Goal: Task Accomplishment & Management: Complete application form

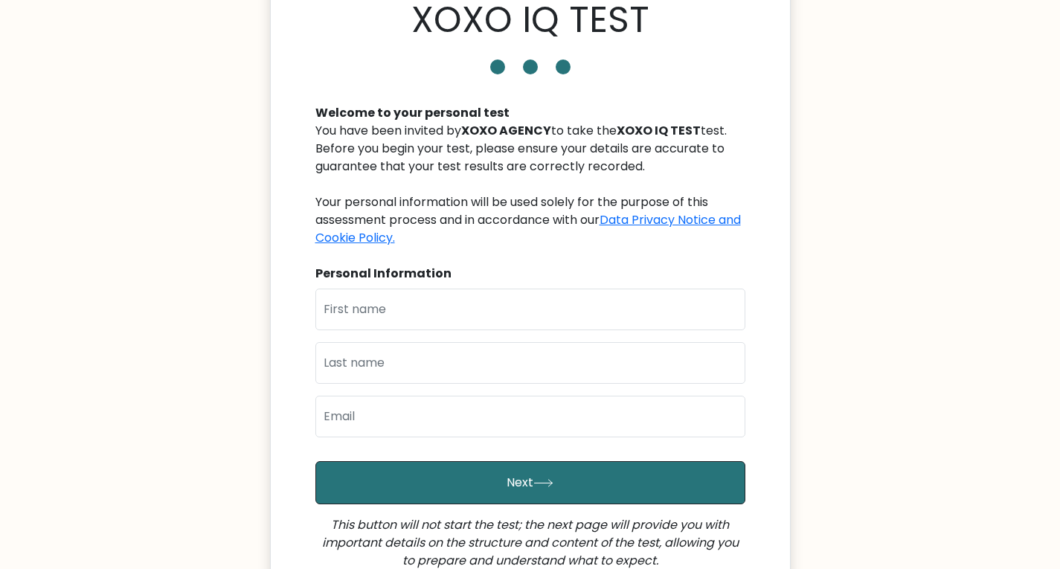
scroll to position [74, 0]
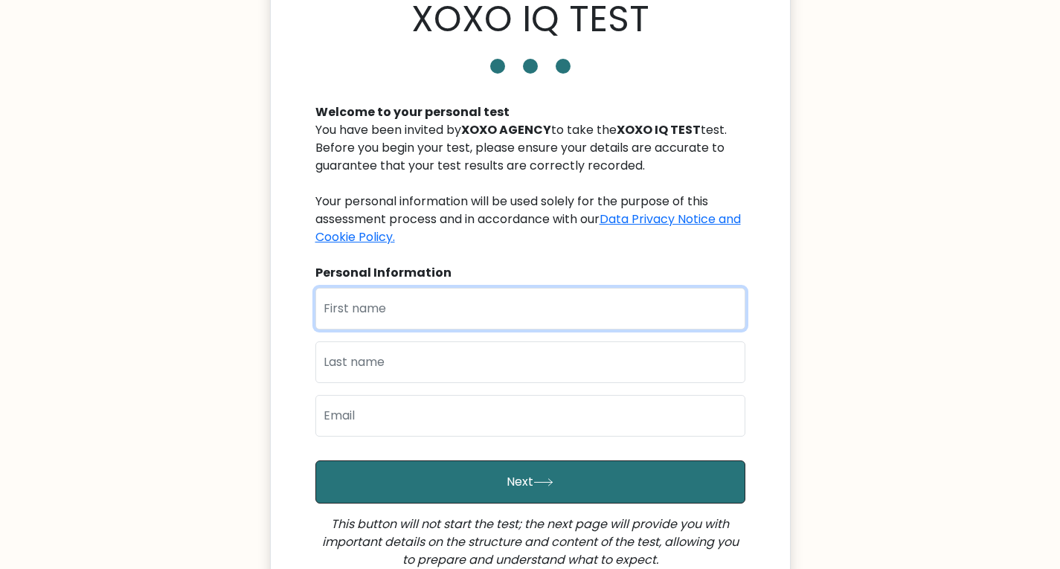
click at [413, 290] on input "text" at bounding box center [531, 309] width 430 height 42
type input "[PERSON_NAME]"
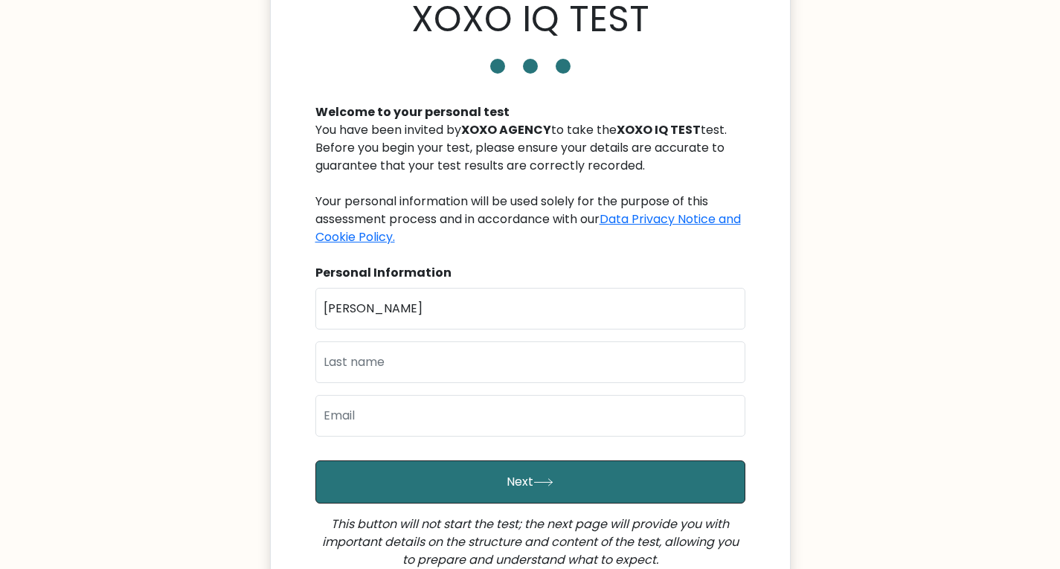
type input "Casiple"
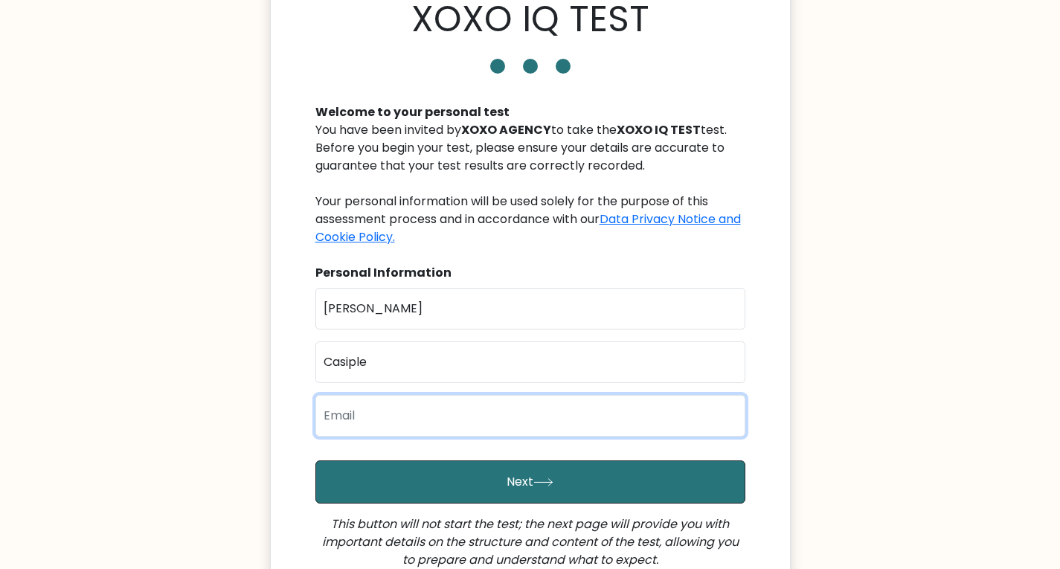
click at [365, 416] on input "email" at bounding box center [531, 416] width 430 height 42
type input "leerichcasipl28@gmail.com"
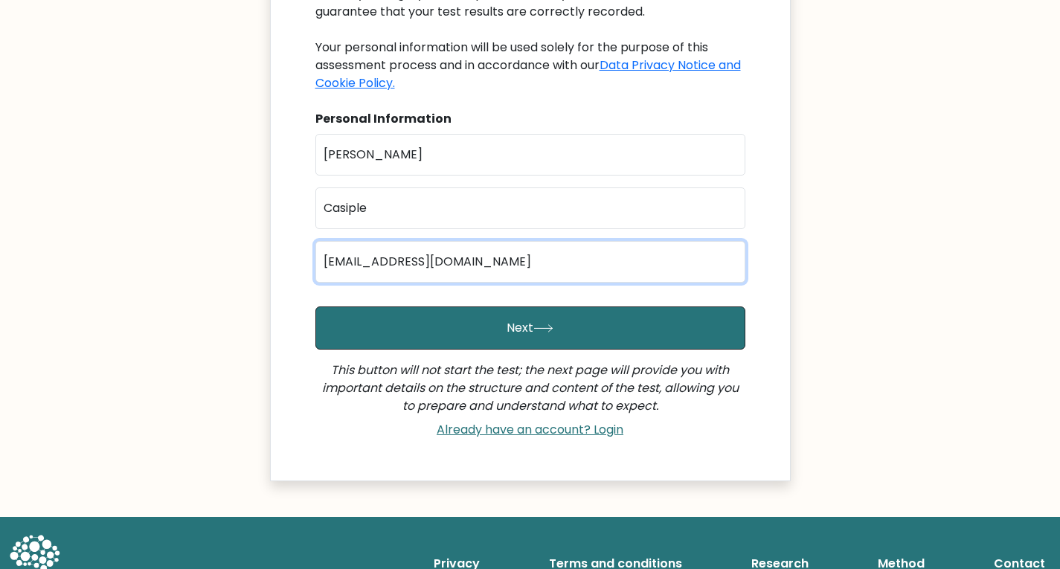
scroll to position [267, 0]
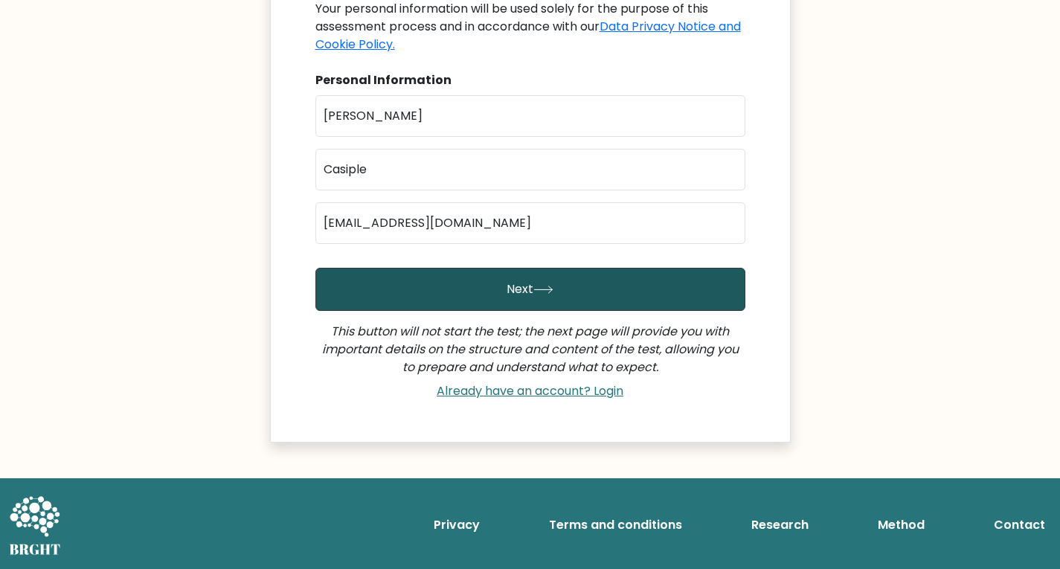
click at [558, 288] on button "Next" at bounding box center [531, 289] width 430 height 43
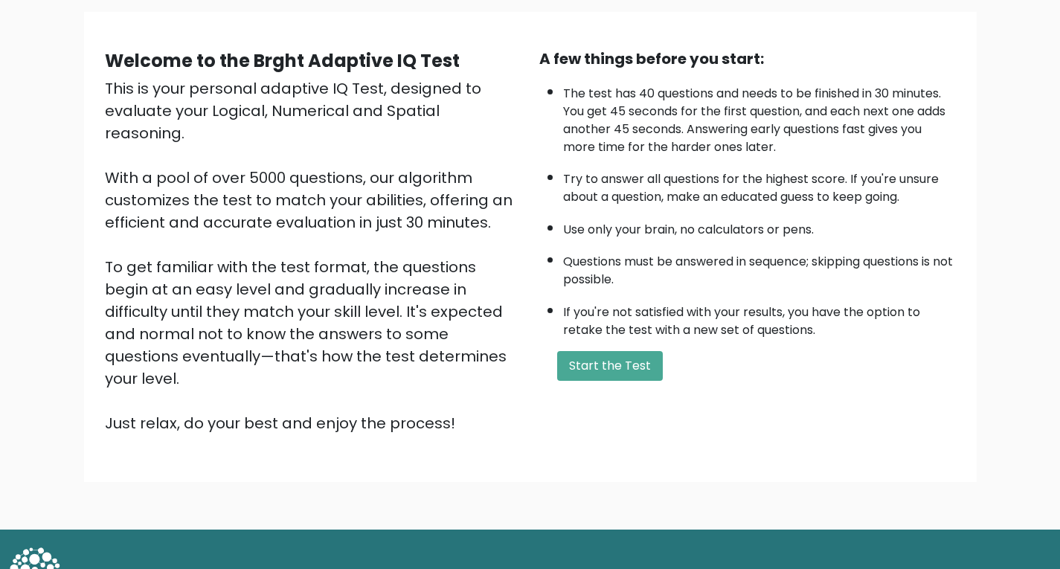
scroll to position [112, 0]
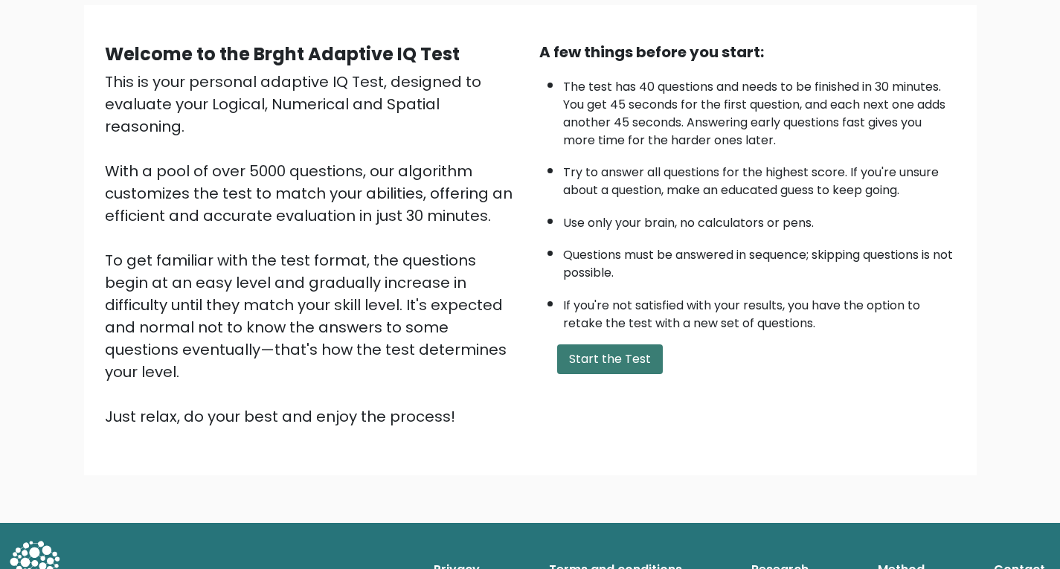
click at [629, 361] on button "Start the Test" at bounding box center [610, 360] width 106 height 30
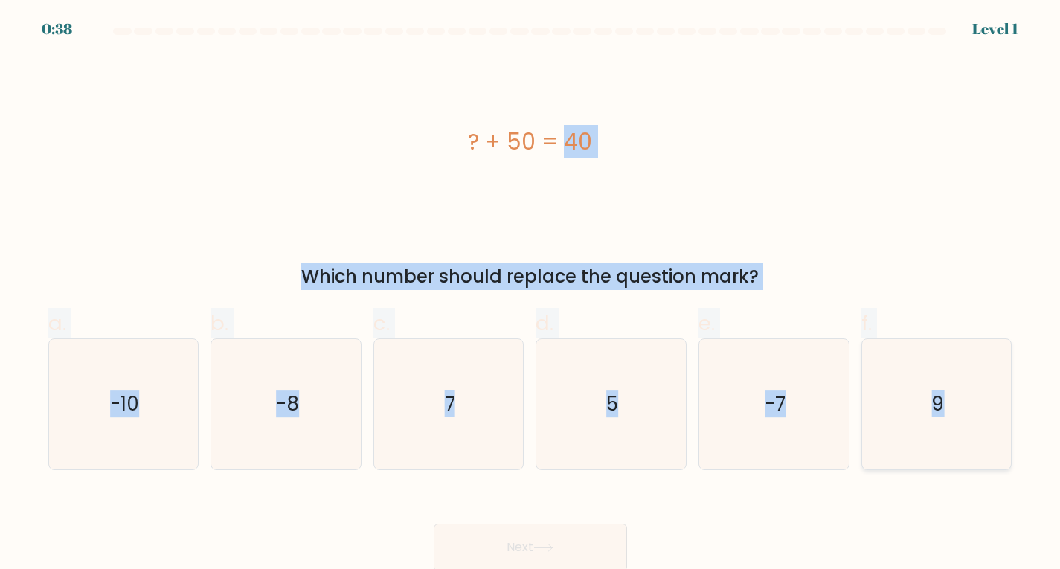
drag, startPoint x: 442, startPoint y: 116, endPoint x: 988, endPoint y: 423, distance: 626.4
click at [988, 423] on form "a. 7" at bounding box center [530, 300] width 1060 height 544
copy form "? + 50 = 40 Which number should replace the question mark? a. -10 b. -8 c. 7 d.…"
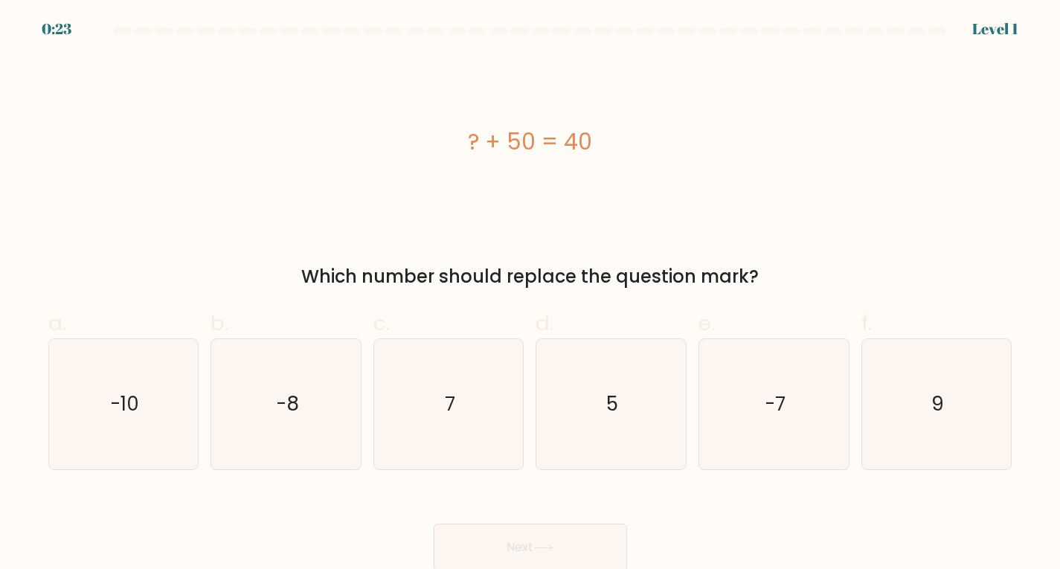
click at [103, 518] on div "Next" at bounding box center [530, 529] width 982 height 83
click at [86, 400] on icon "-10" at bounding box center [123, 404] width 130 height 130
click at [531, 295] on input "a. -10" at bounding box center [531, 290] width 1 height 10
radio input "true"
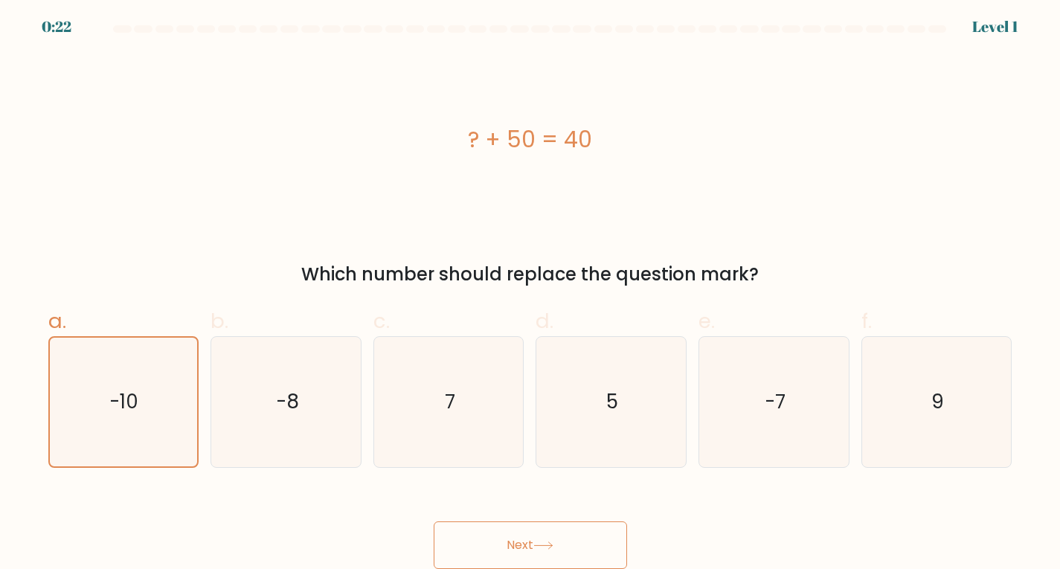
scroll to position [3, 0]
click at [497, 546] on button "Next" at bounding box center [530, 546] width 193 height 48
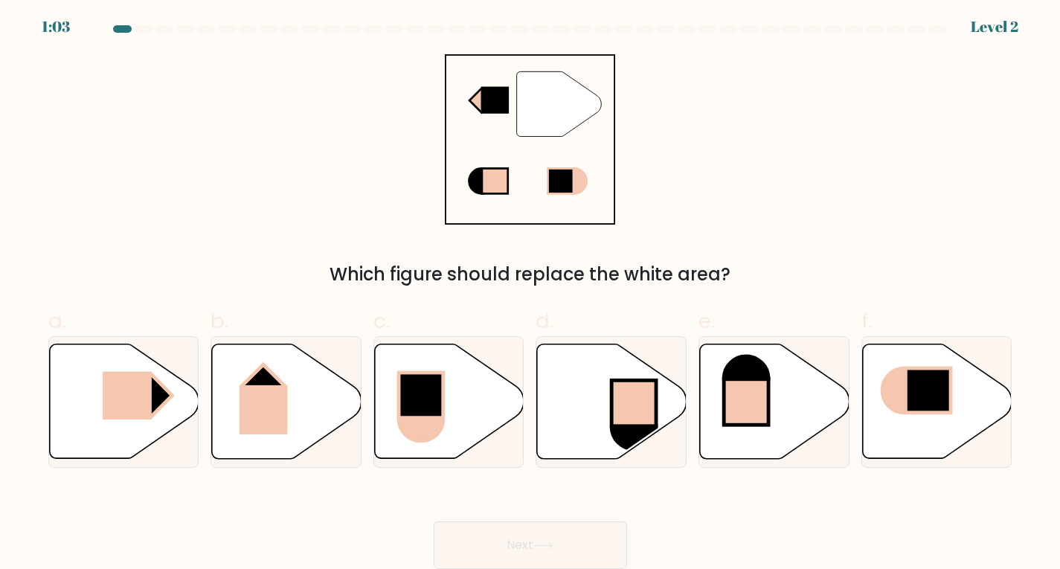
drag, startPoint x: 487, startPoint y: 82, endPoint x: 868, endPoint y: 266, distance: 422.4
click at [868, 266] on body "1:03 Level 2" at bounding box center [530, 284] width 1060 height 572
click at [816, 182] on div "" Which figure should replace the white area?" at bounding box center [530, 171] width 982 height 234
click at [152, 389] on rect at bounding box center [151, 395] width 42 height 42
click at [531, 292] on input "a." at bounding box center [531, 288] width 1 height 10
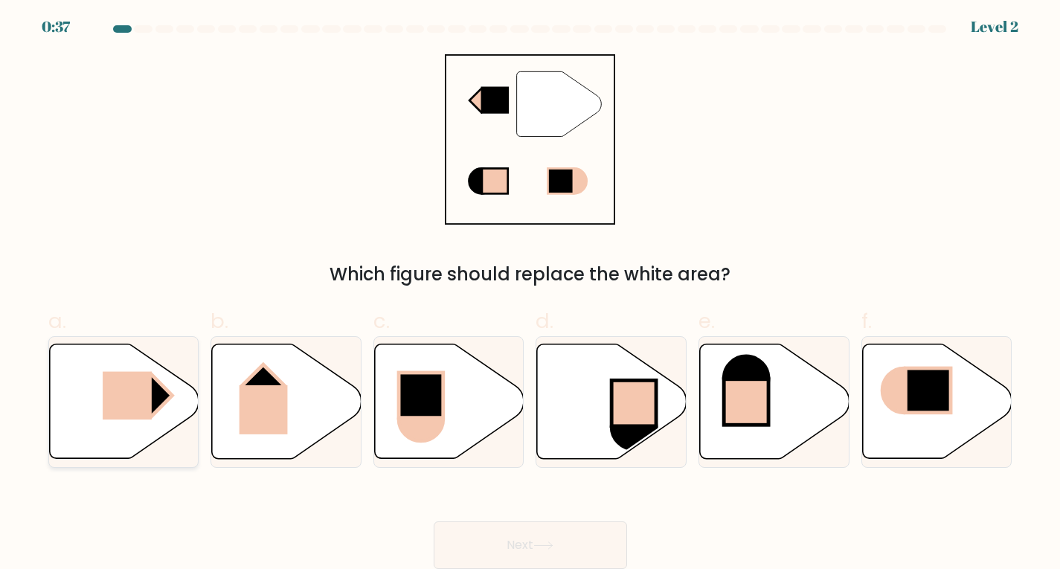
radio input "true"
click at [563, 530] on button "Next" at bounding box center [530, 546] width 193 height 48
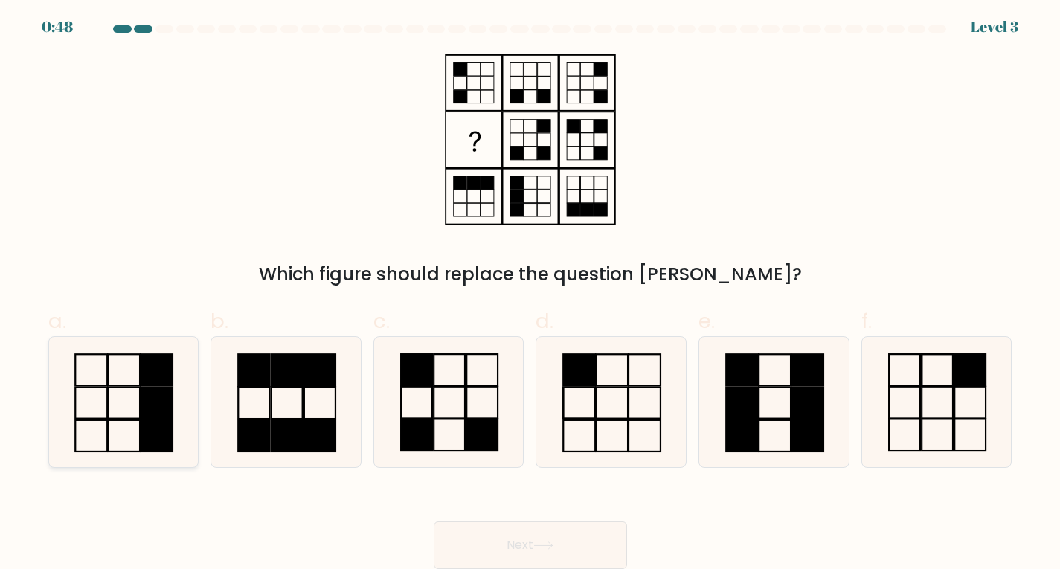
click at [167, 360] on rect at bounding box center [157, 369] width 32 height 31
click at [531, 292] on input "a." at bounding box center [531, 288] width 1 height 10
radio input "true"
click at [540, 532] on button "Next" at bounding box center [530, 546] width 193 height 48
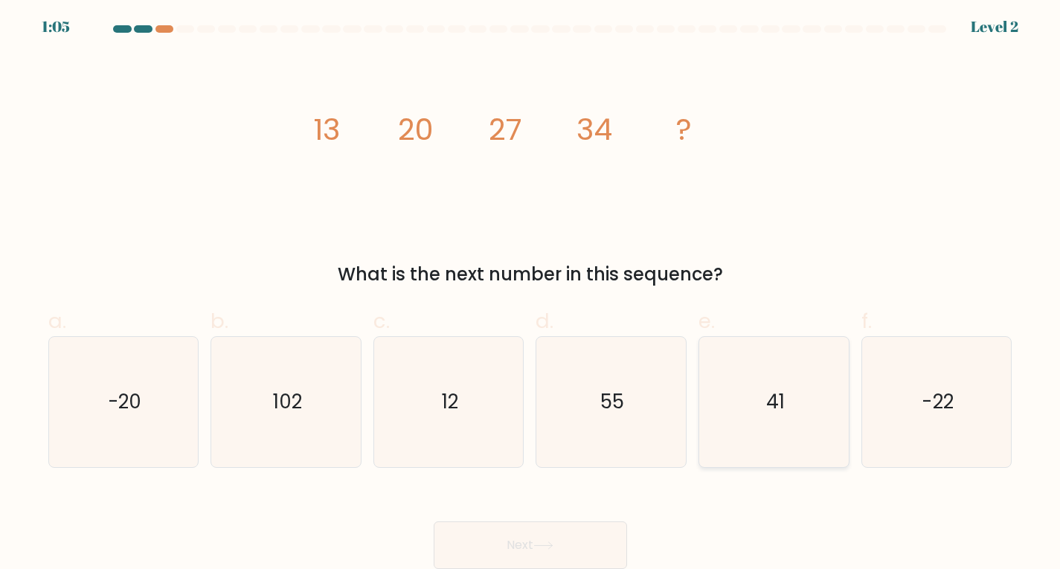
click at [764, 385] on icon "41" at bounding box center [774, 402] width 130 height 130
click at [531, 292] on input "e. 41" at bounding box center [531, 288] width 1 height 10
radio input "true"
click at [566, 547] on button "Next" at bounding box center [530, 546] width 193 height 48
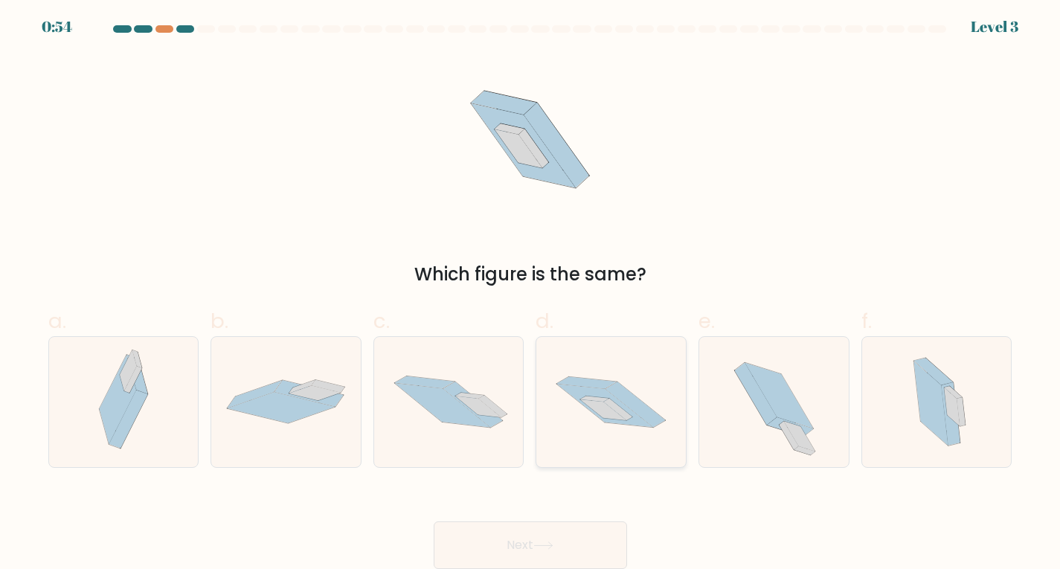
click at [603, 404] on icon at bounding box center [604, 410] width 46 height 21
click at [531, 292] on input "d." at bounding box center [531, 288] width 1 height 10
radio input "true"
click at [542, 535] on button "Next" at bounding box center [530, 546] width 193 height 48
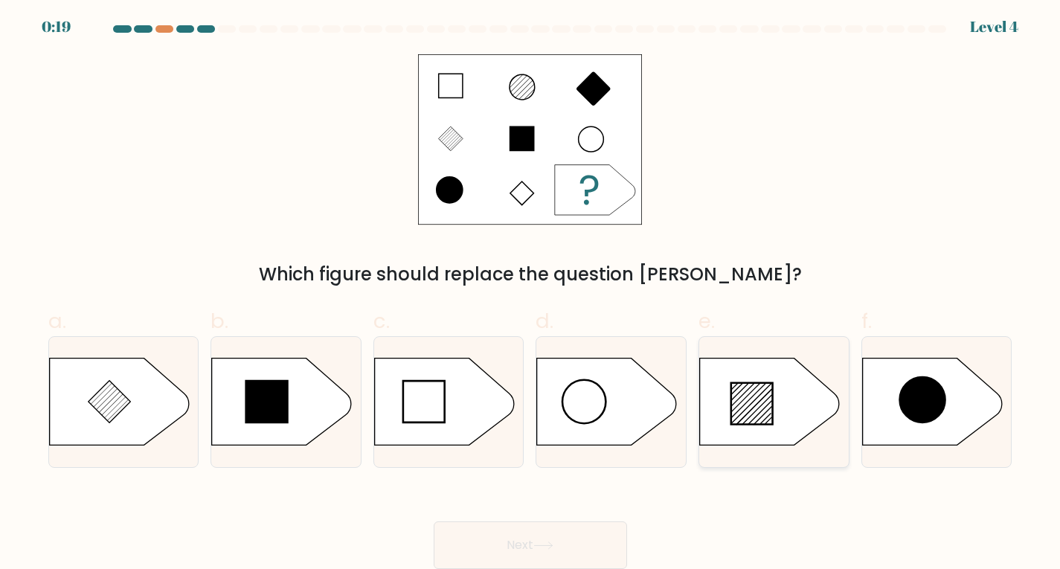
click at [778, 419] on icon at bounding box center [770, 402] width 140 height 87
click at [531, 292] on input "e." at bounding box center [531, 288] width 1 height 10
radio input "true"
click at [532, 540] on button "Next" at bounding box center [530, 546] width 193 height 48
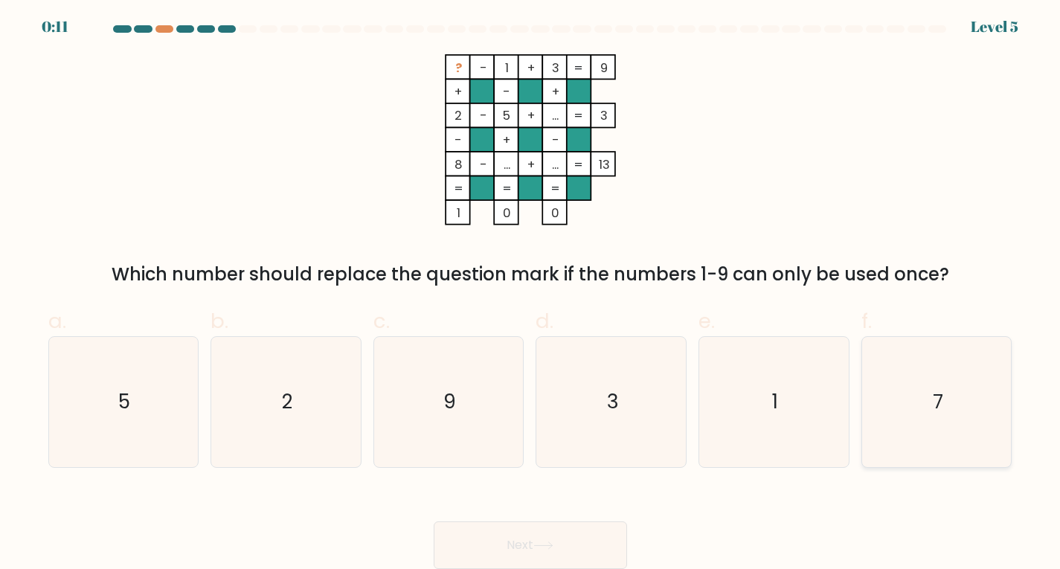
click at [916, 402] on icon "7" at bounding box center [937, 402] width 130 height 130
click at [531, 292] on input "f. 7" at bounding box center [531, 288] width 1 height 10
radio input "true"
click at [537, 535] on button "Next" at bounding box center [530, 546] width 193 height 48
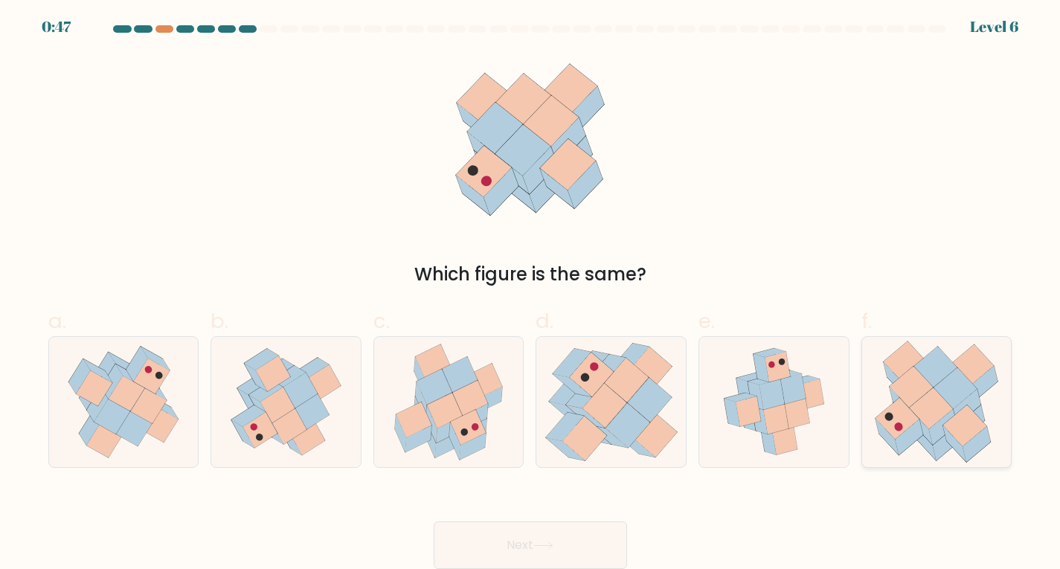
click at [916, 395] on icon at bounding box center [912, 387] width 44 height 42
click at [531, 292] on input "f." at bounding box center [531, 288] width 1 height 10
radio input "true"
click at [549, 537] on button "Next" at bounding box center [530, 546] width 193 height 48
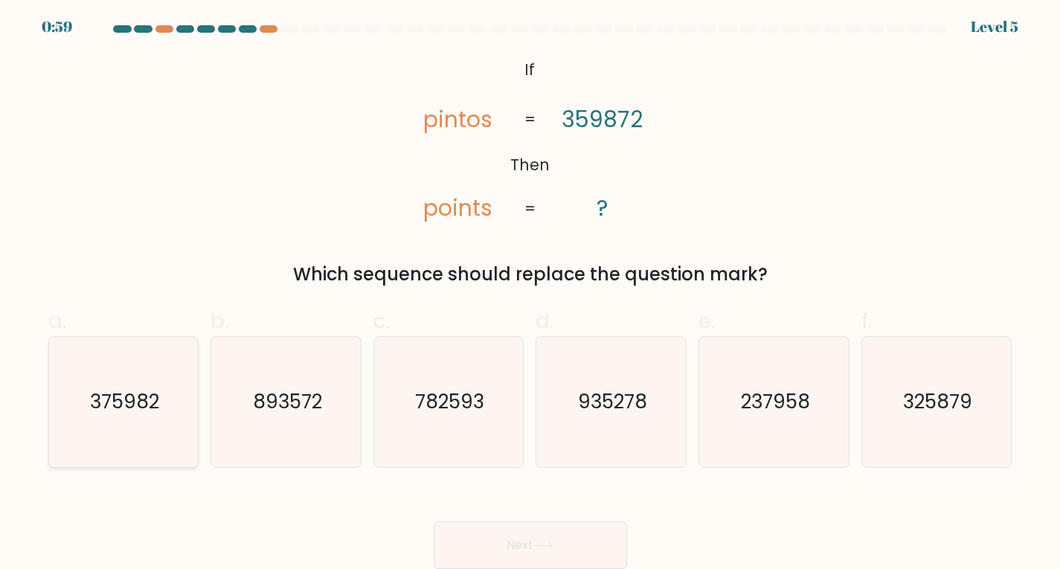
click at [114, 397] on text "375982" at bounding box center [124, 401] width 69 height 27
click at [531, 292] on input "a. 375982" at bounding box center [531, 288] width 1 height 10
radio input "true"
click at [592, 540] on button "Next" at bounding box center [530, 546] width 193 height 48
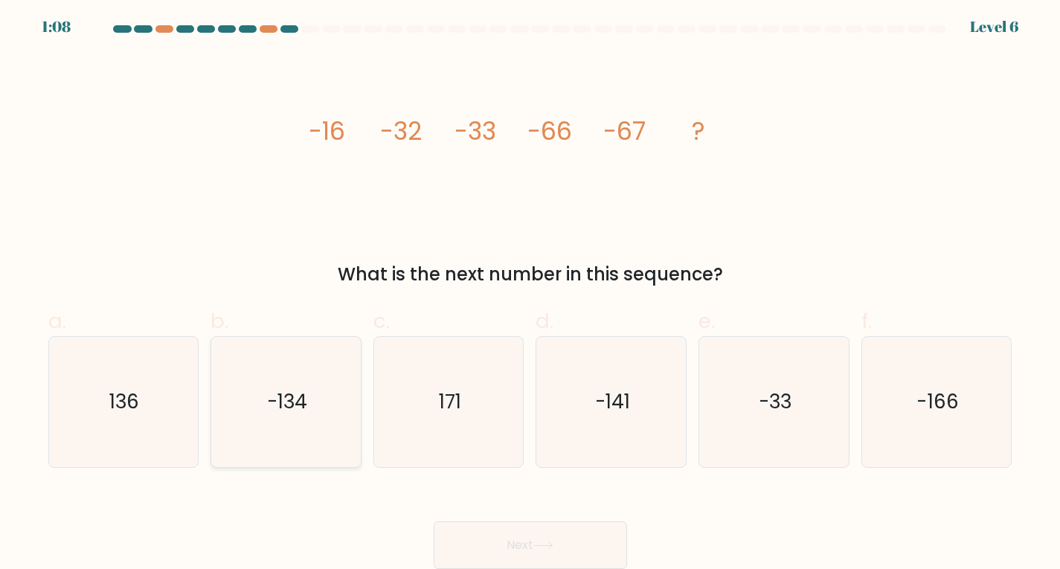
click at [314, 380] on icon "-134" at bounding box center [286, 402] width 130 height 130
click at [531, 292] on input "b. -134" at bounding box center [531, 288] width 1 height 10
radio input "true"
click at [522, 530] on button "Next" at bounding box center [530, 546] width 193 height 48
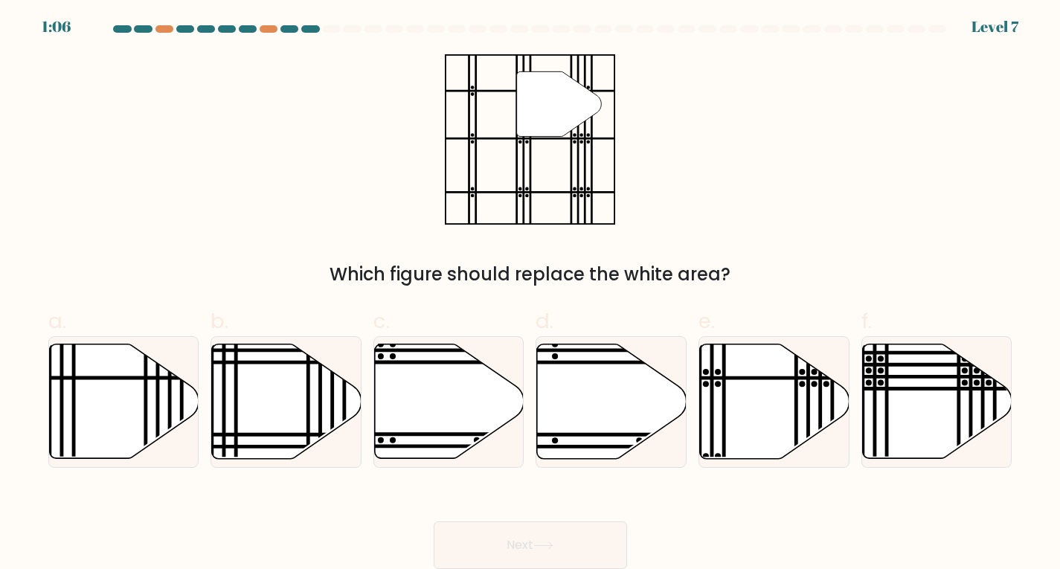
click at [531, 537] on button "Next" at bounding box center [530, 546] width 193 height 48
click at [833, 134] on div "" Which figure should replace the white area?" at bounding box center [530, 171] width 982 height 234
click at [785, 388] on icon at bounding box center [775, 401] width 150 height 115
click at [531, 292] on input "e." at bounding box center [531, 288] width 1 height 10
radio input "true"
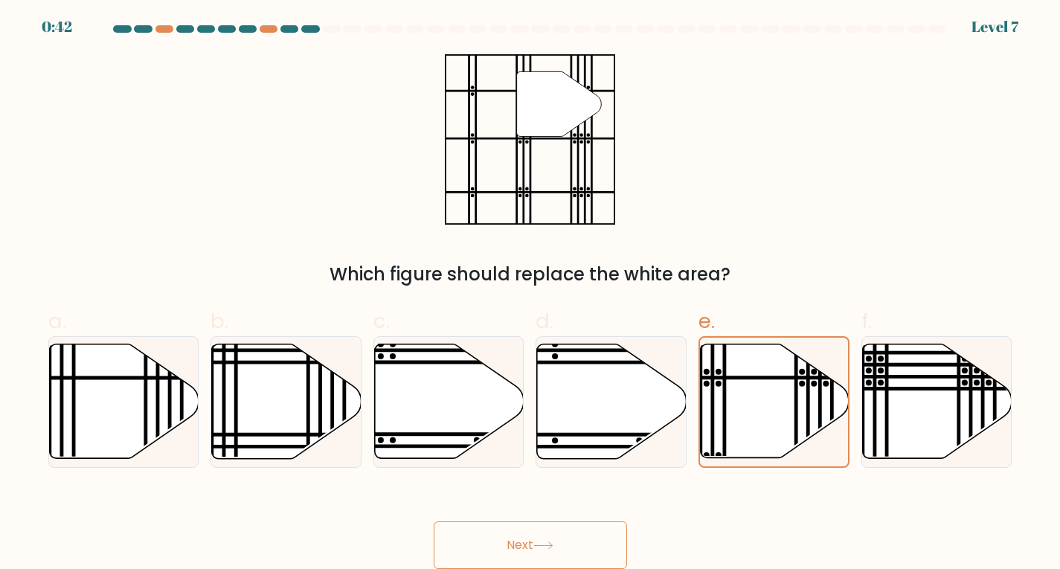
click at [571, 542] on button "Next" at bounding box center [530, 546] width 193 height 48
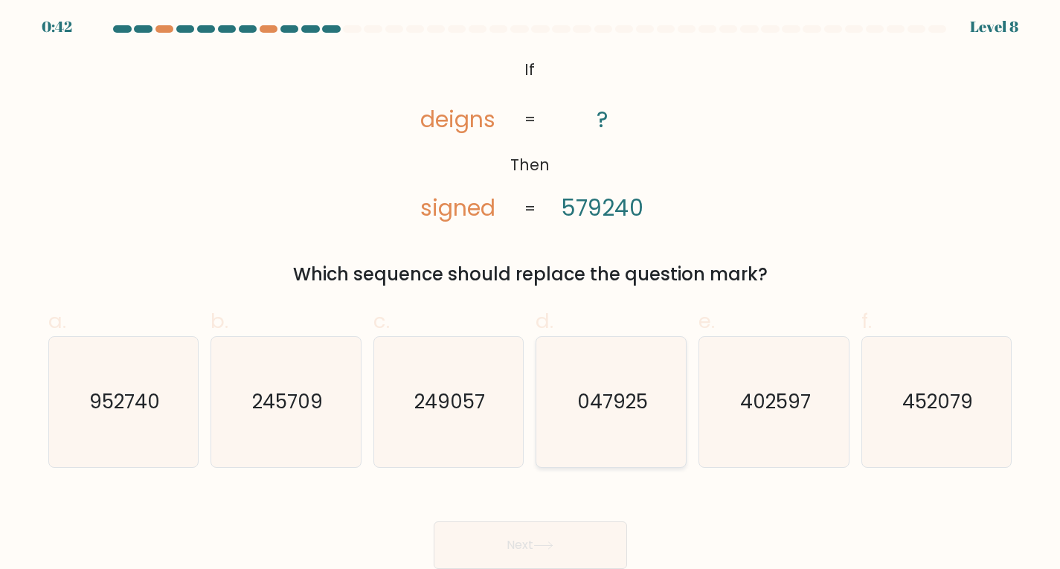
click at [630, 375] on icon "047925" at bounding box center [611, 402] width 130 height 130
click at [531, 292] on input "d. 047925" at bounding box center [531, 288] width 1 height 10
radio input "true"
click at [529, 545] on button "Next" at bounding box center [530, 546] width 193 height 48
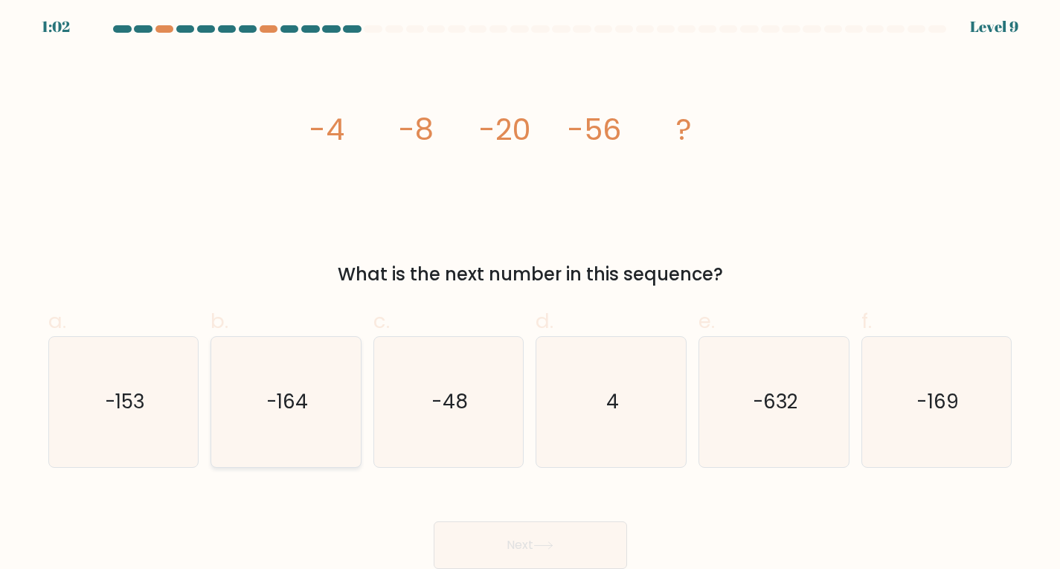
click at [297, 359] on icon "-164" at bounding box center [286, 402] width 130 height 130
click at [531, 292] on input "b. -164" at bounding box center [531, 288] width 1 height 10
radio input "true"
click at [558, 548] on button "Next" at bounding box center [530, 546] width 193 height 48
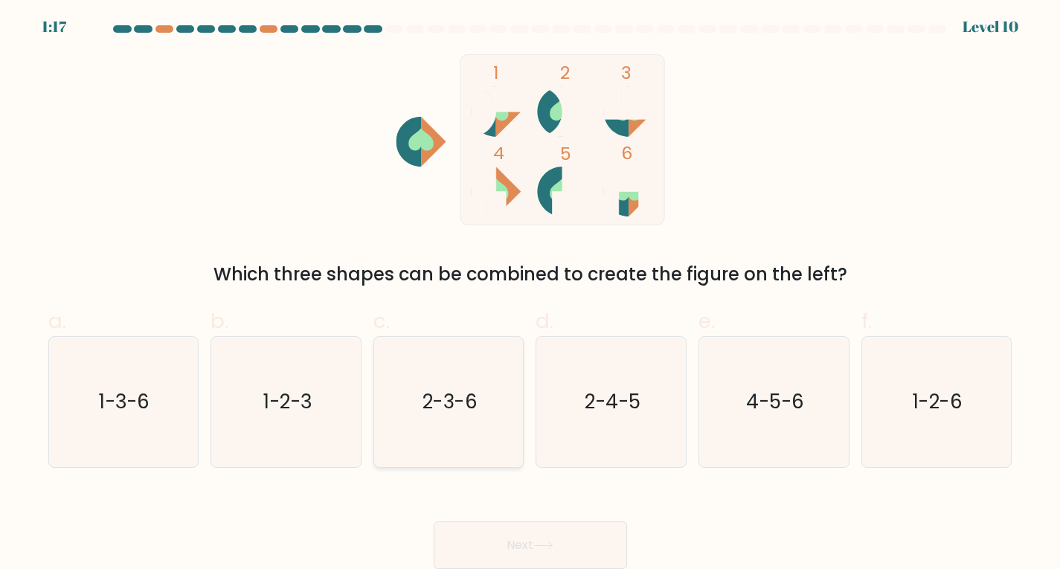
click at [435, 375] on icon "2-3-6" at bounding box center [449, 402] width 130 height 130
click at [531, 292] on input "c. 2-3-6" at bounding box center [531, 288] width 1 height 10
radio input "true"
click at [546, 542] on icon at bounding box center [544, 546] width 20 height 8
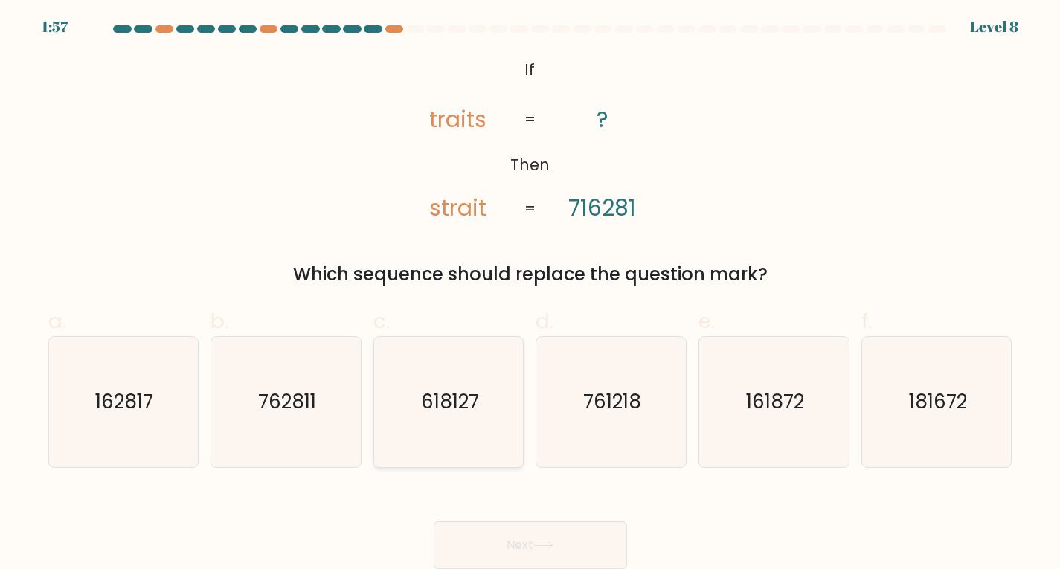
click at [438, 380] on icon "618127" at bounding box center [449, 402] width 130 height 130
click at [531, 292] on input "c. 618127" at bounding box center [531, 288] width 1 height 10
radio input "true"
click at [531, 535] on button "Next" at bounding box center [530, 546] width 193 height 48
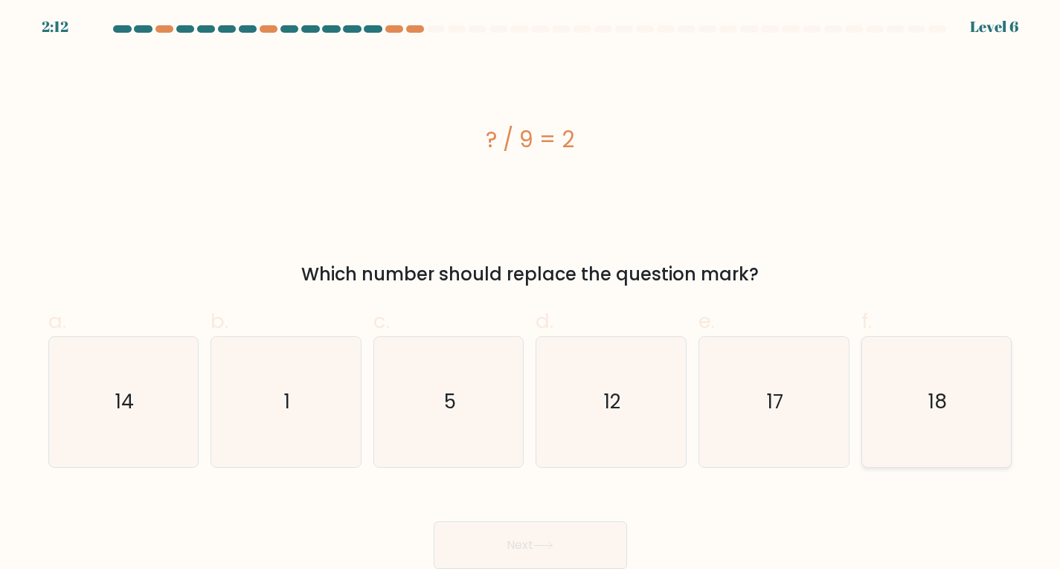
click at [947, 400] on text "18" at bounding box center [938, 401] width 19 height 27
click at [531, 292] on input "f. 18" at bounding box center [531, 288] width 1 height 10
radio input "true"
click at [546, 540] on button "Next" at bounding box center [530, 546] width 193 height 48
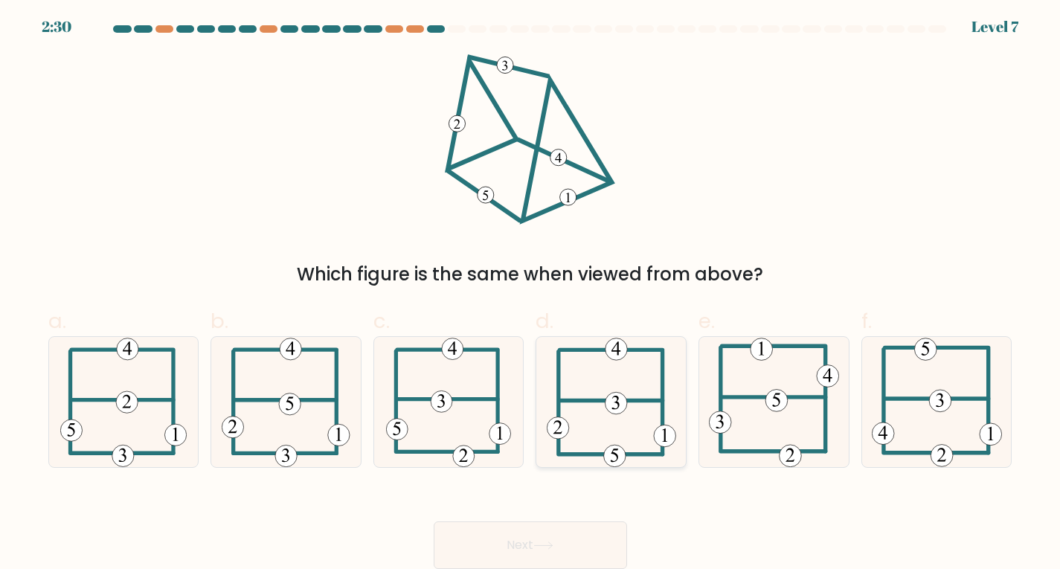
click at [566, 375] on icon at bounding box center [611, 402] width 129 height 130
click at [531, 292] on input "d." at bounding box center [531, 288] width 1 height 10
radio input "true"
click at [551, 548] on icon at bounding box center [544, 546] width 20 height 8
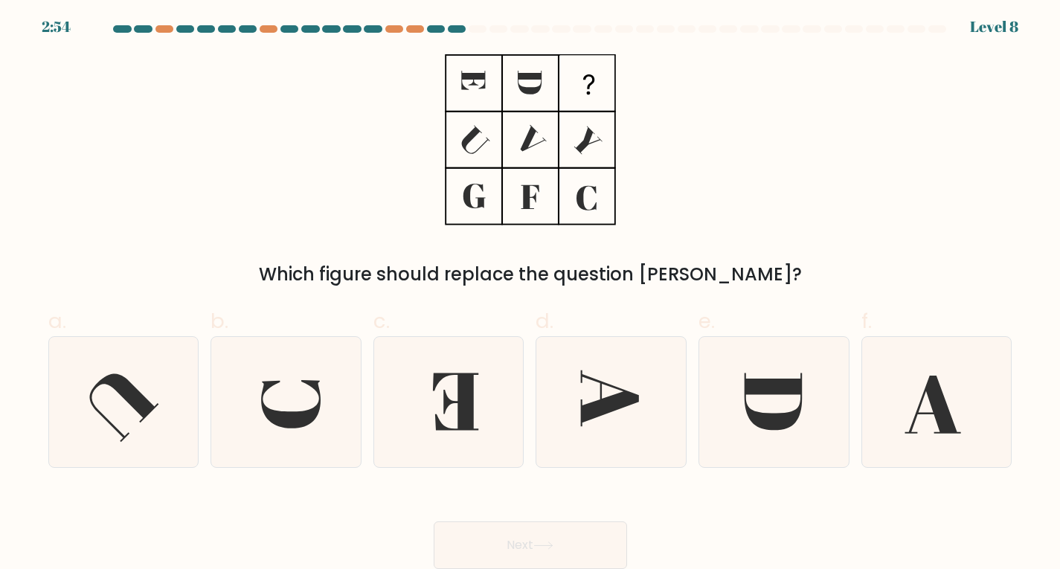
click at [694, 518] on div "Next" at bounding box center [530, 527] width 982 height 83
click at [307, 365] on icon at bounding box center [286, 402] width 130 height 130
click at [531, 292] on input "b." at bounding box center [531, 288] width 1 height 10
radio input "true"
click at [537, 545] on button "Next" at bounding box center [530, 546] width 193 height 48
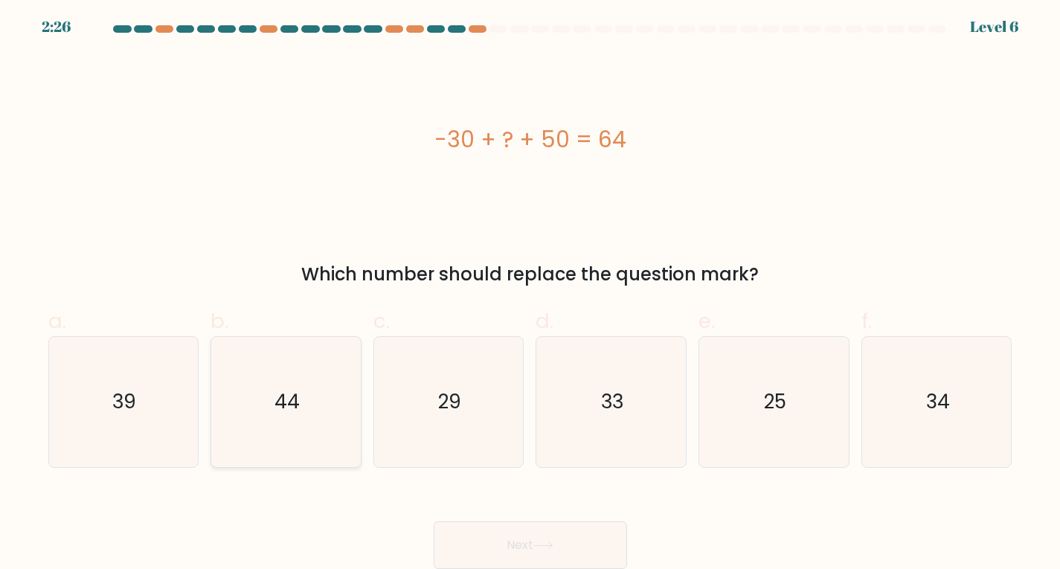
click at [307, 399] on icon "44" at bounding box center [286, 402] width 130 height 130
click at [531, 292] on input "b. 44" at bounding box center [531, 288] width 1 height 10
radio input "true"
click at [561, 542] on button "Next" at bounding box center [530, 546] width 193 height 48
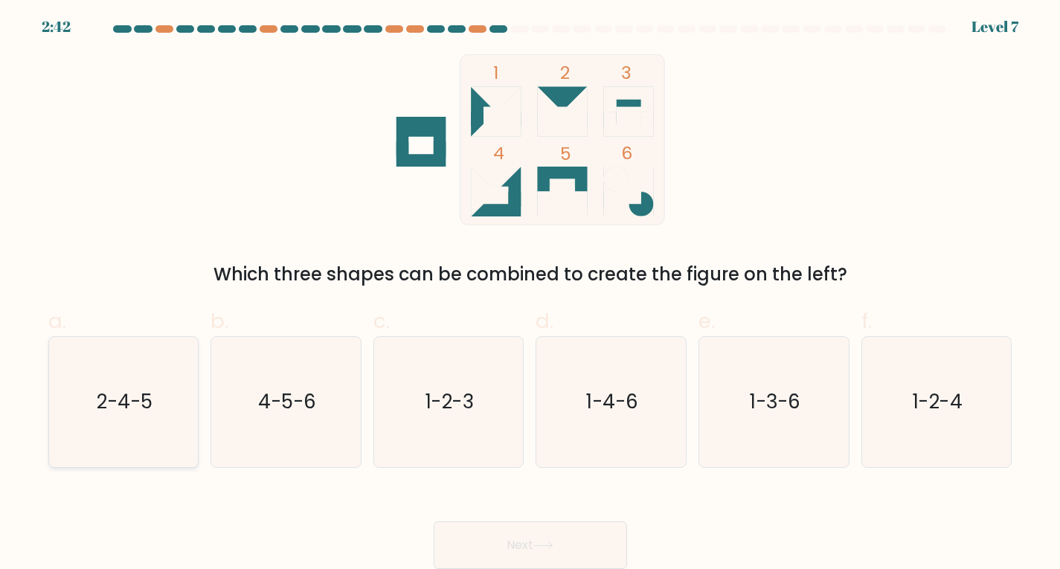
click at [133, 375] on icon "2-4-5" at bounding box center [123, 402] width 130 height 130
click at [531, 292] on input "a. 2-4-5" at bounding box center [531, 288] width 1 height 10
radio input "true"
click at [574, 532] on button "Next" at bounding box center [530, 546] width 193 height 48
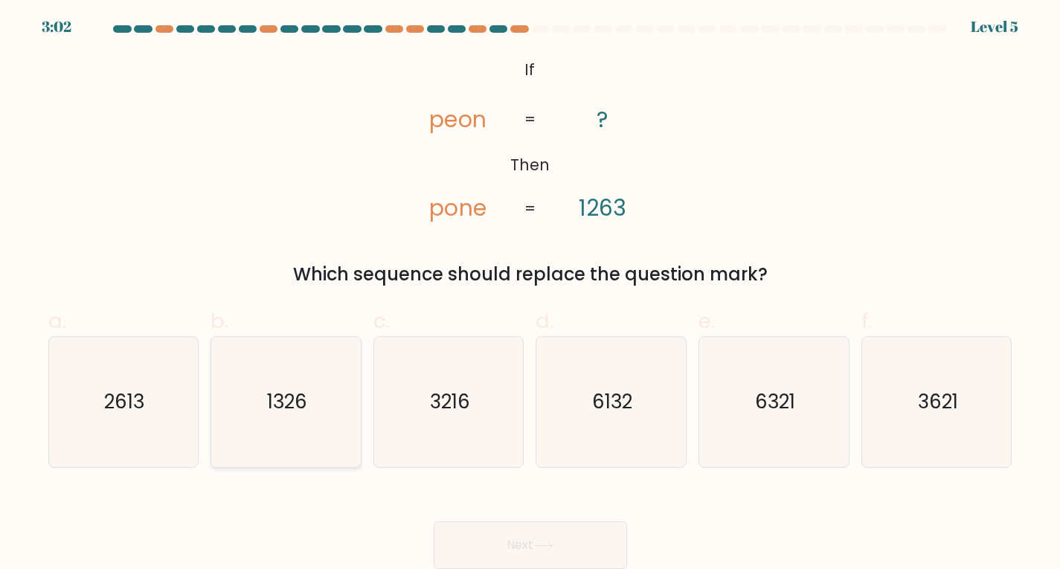
click at [282, 406] on text "1326" at bounding box center [287, 401] width 40 height 27
click at [531, 292] on input "b. 1326" at bounding box center [531, 288] width 1 height 10
radio input "true"
click at [497, 544] on button "Next" at bounding box center [530, 546] width 193 height 48
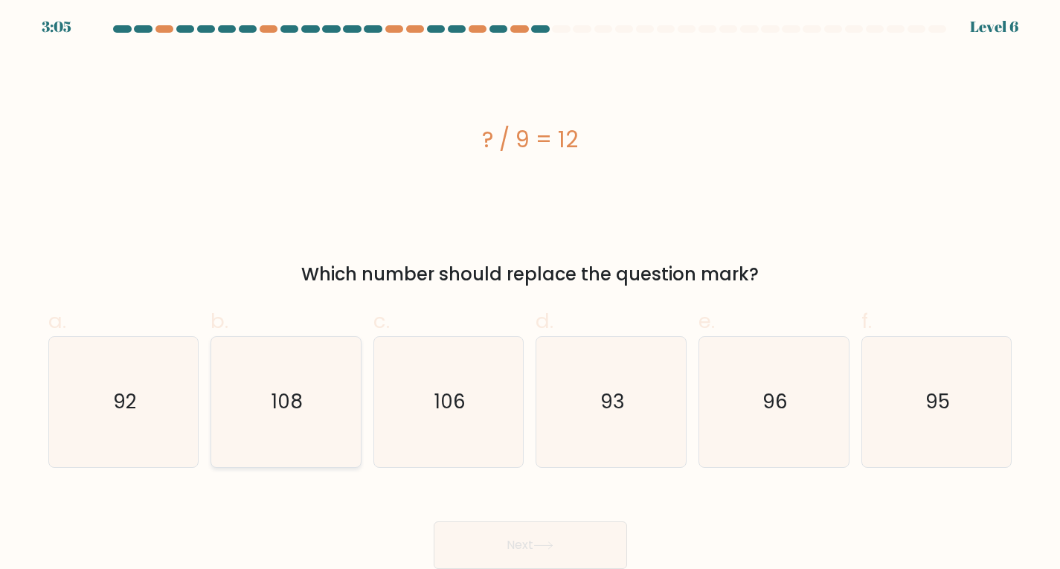
click at [285, 380] on icon "108" at bounding box center [286, 402] width 130 height 130
click at [531, 292] on input "b. 108" at bounding box center [531, 288] width 1 height 10
radio input "true"
click at [556, 537] on button "Next" at bounding box center [530, 546] width 193 height 48
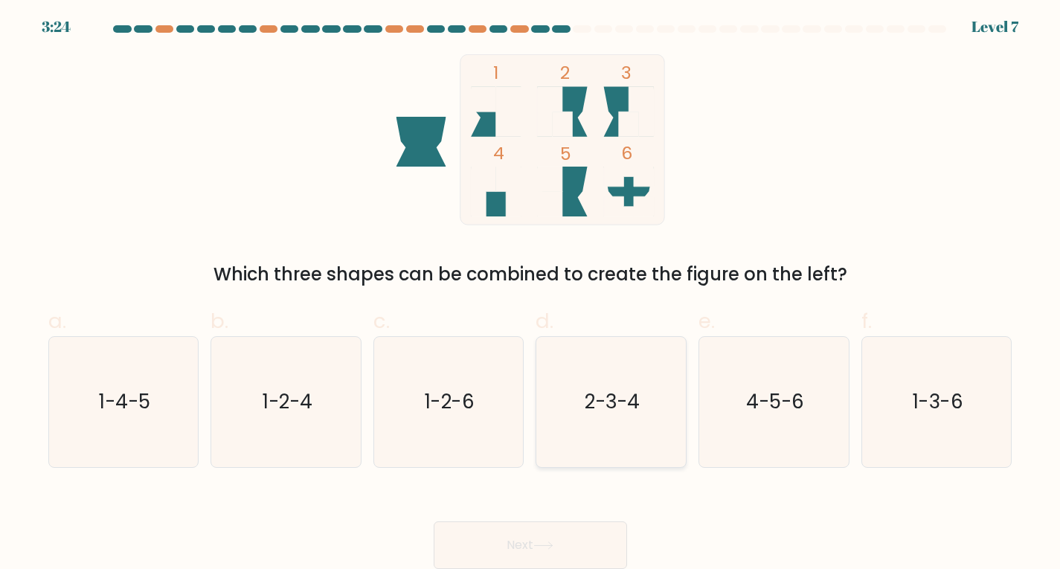
click at [600, 362] on icon "2-3-4" at bounding box center [611, 402] width 130 height 130
click at [531, 292] on input "d. 2-3-4" at bounding box center [531, 288] width 1 height 10
radio input "true"
click at [561, 527] on button "Next" at bounding box center [530, 546] width 193 height 48
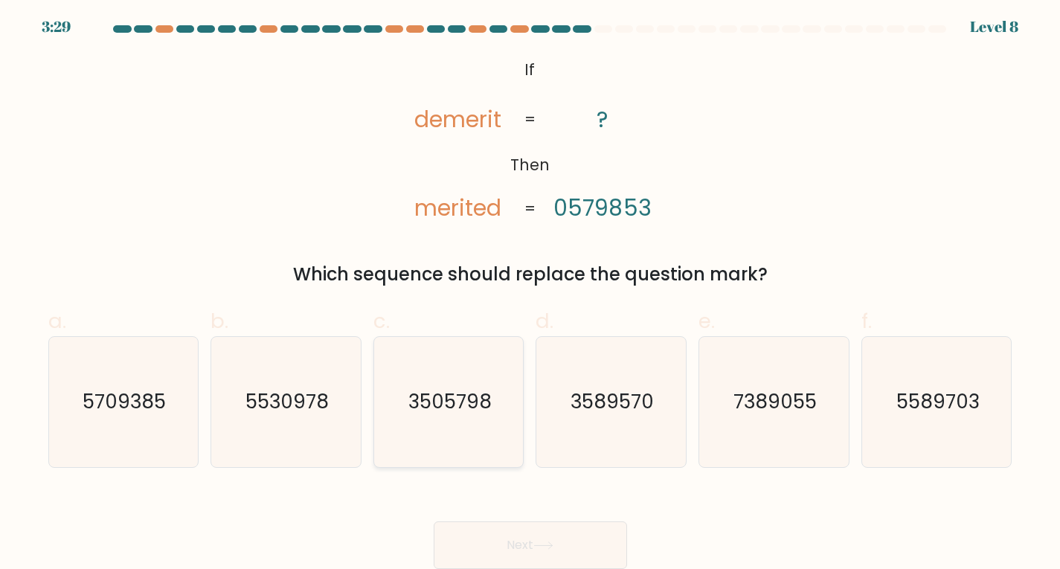
click at [488, 380] on icon "3505798" at bounding box center [449, 402] width 130 height 130
click at [531, 292] on input "c. 3505798" at bounding box center [531, 288] width 1 height 10
radio input "true"
click at [575, 542] on button "Next" at bounding box center [530, 546] width 193 height 48
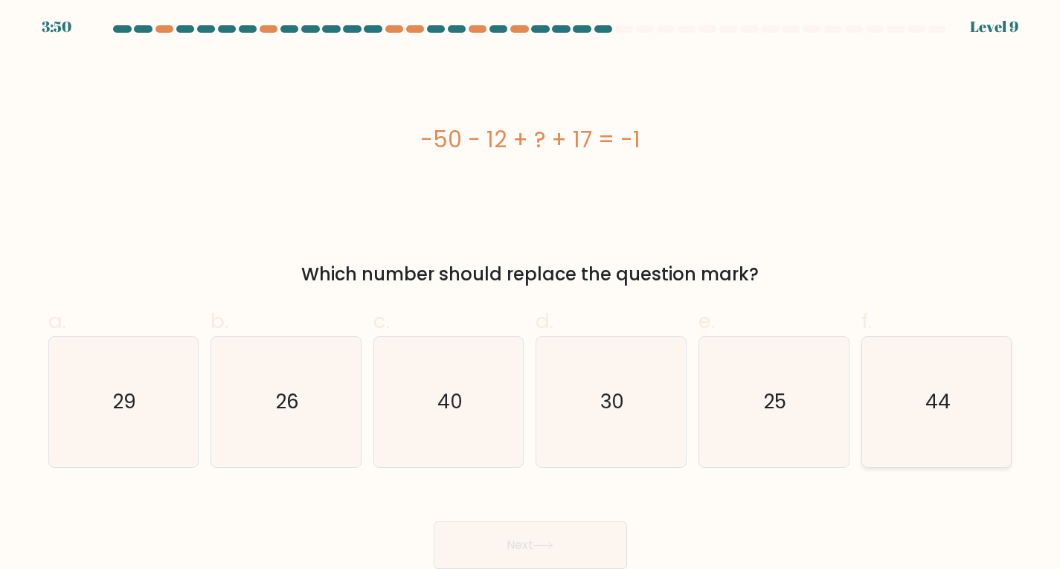
click at [899, 411] on icon "44" at bounding box center [937, 402] width 130 height 130
click at [531, 292] on input "f. 44" at bounding box center [531, 288] width 1 height 10
radio input "true"
click at [566, 532] on button "Next" at bounding box center [530, 546] width 193 height 48
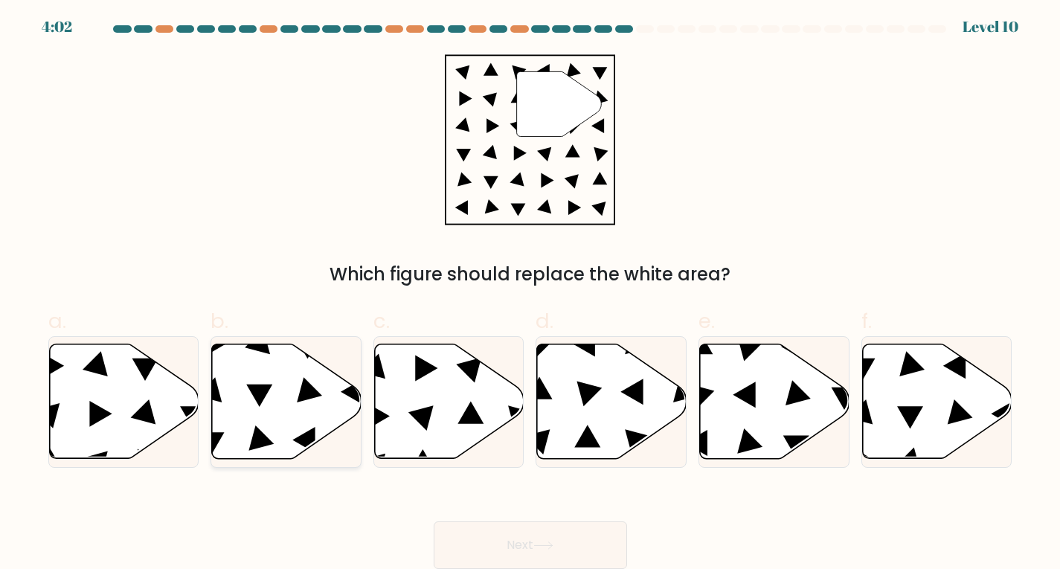
click at [257, 409] on icon at bounding box center [287, 401] width 150 height 115
click at [531, 292] on input "b." at bounding box center [531, 288] width 1 height 10
radio input "true"
click at [528, 546] on button "Next" at bounding box center [530, 546] width 193 height 48
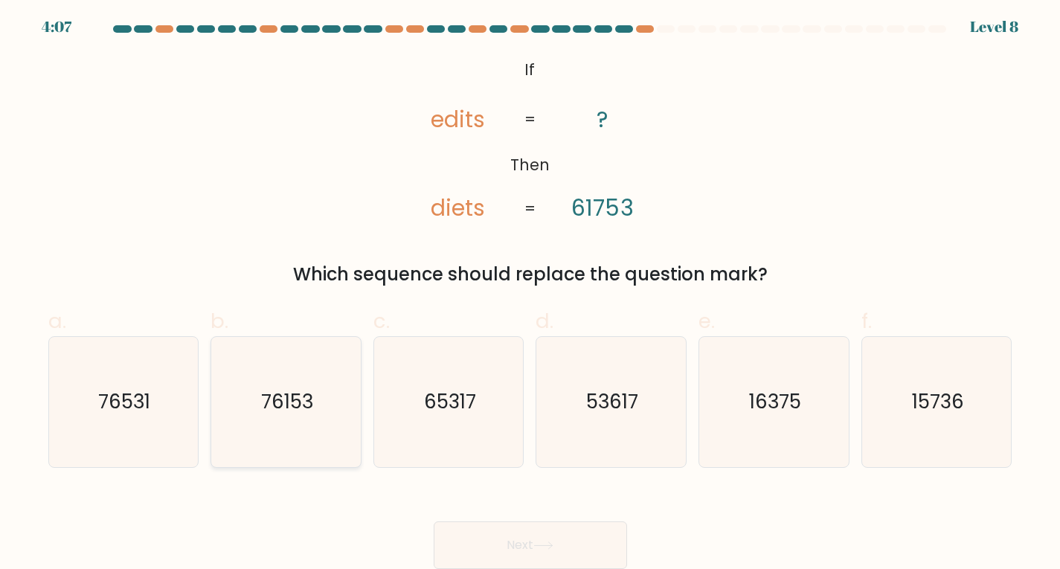
click at [244, 380] on icon "76153" at bounding box center [286, 402] width 130 height 130
click at [531, 292] on input "b. 76153" at bounding box center [531, 288] width 1 height 10
radio input "true"
click at [540, 527] on button "Next" at bounding box center [530, 546] width 193 height 48
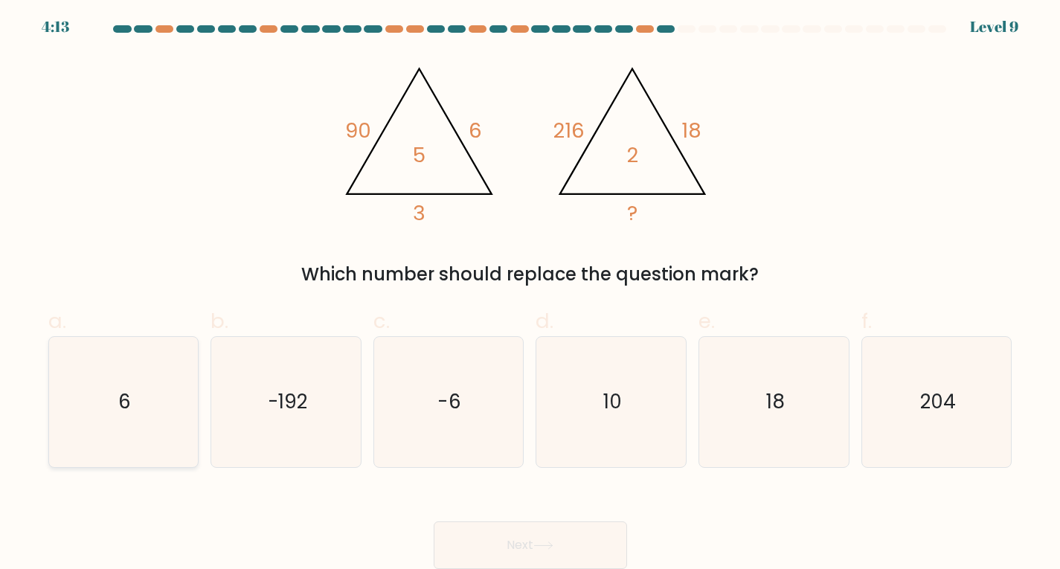
click at [128, 411] on text "6" at bounding box center [124, 401] width 13 height 27
click at [531, 292] on input "a. 6" at bounding box center [531, 288] width 1 height 10
radio input "true"
click at [526, 545] on button "Next" at bounding box center [530, 546] width 193 height 48
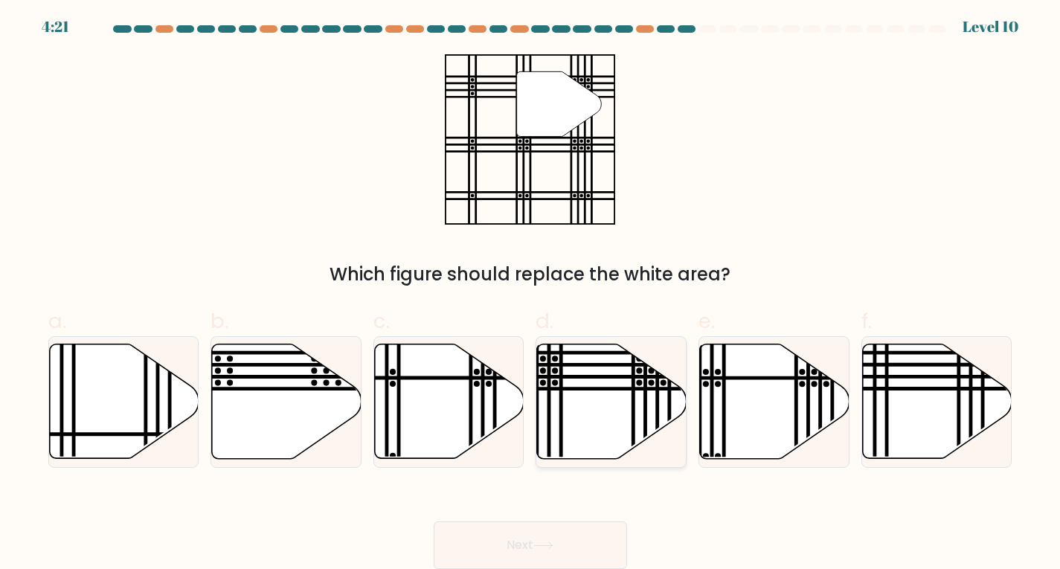
click at [634, 406] on line at bounding box center [634, 463] width 0 height 301
click at [531, 292] on input "d." at bounding box center [531, 288] width 1 height 10
radio input "true"
click at [570, 542] on button "Next" at bounding box center [530, 546] width 193 height 48
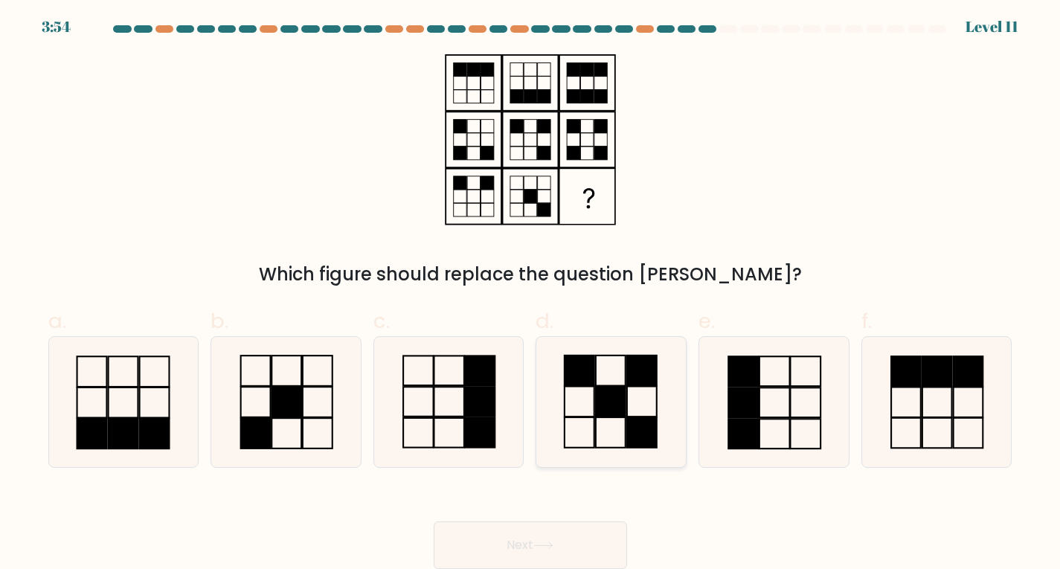
click at [631, 400] on icon at bounding box center [611, 402] width 130 height 130
click at [531, 292] on input "d." at bounding box center [531, 288] width 1 height 10
radio input "true"
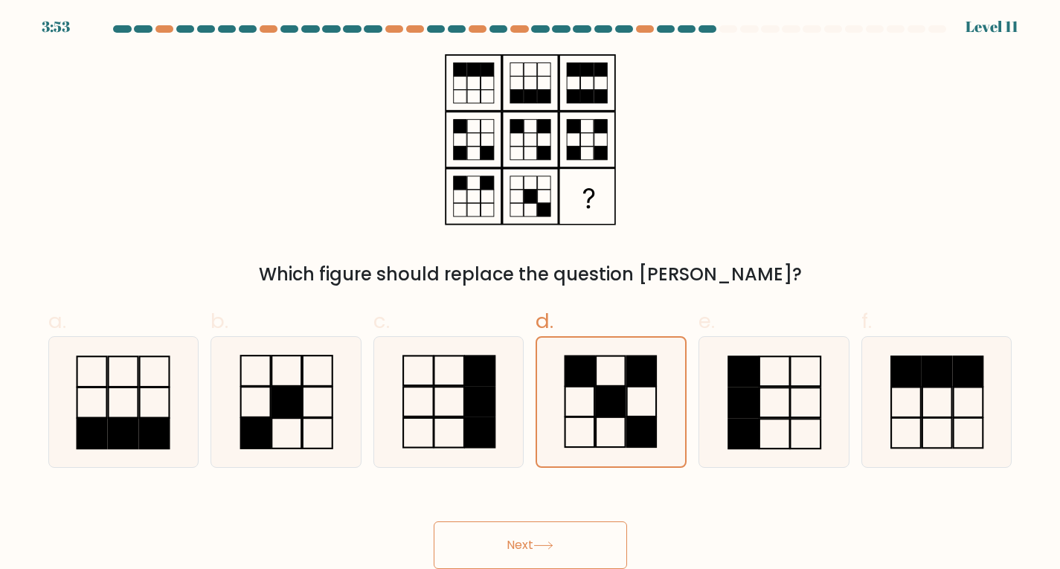
click at [516, 535] on button "Next" at bounding box center [530, 546] width 193 height 48
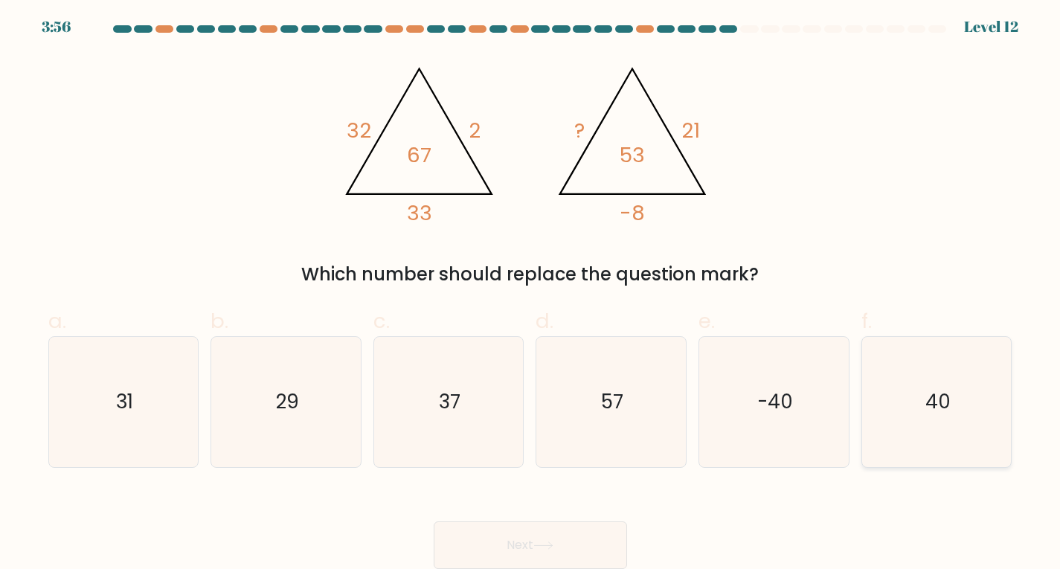
click at [901, 390] on icon "40" at bounding box center [937, 402] width 130 height 130
click at [531, 292] on input "f. 40" at bounding box center [531, 288] width 1 height 10
radio input "true"
click at [584, 547] on button "Next" at bounding box center [530, 546] width 193 height 48
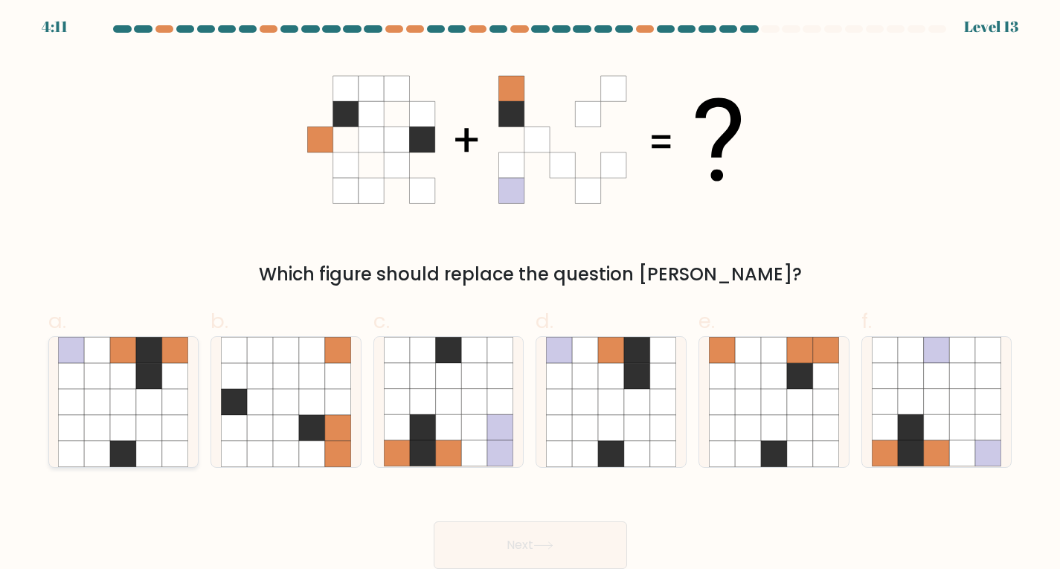
click at [97, 390] on icon at bounding box center [98, 402] width 26 height 26
click at [531, 292] on input "a." at bounding box center [531, 288] width 1 height 10
radio input "true"
click at [573, 540] on button "Next" at bounding box center [530, 546] width 193 height 48
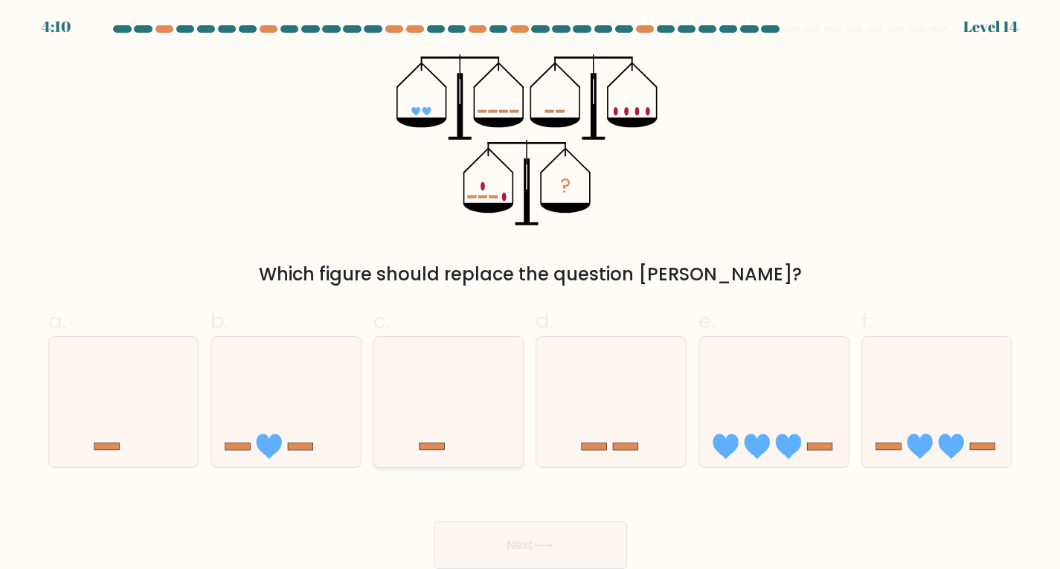
click at [464, 365] on icon at bounding box center [449, 402] width 150 height 124
click at [531, 292] on input "c." at bounding box center [531, 288] width 1 height 10
radio input "true"
click at [518, 545] on button "Next" at bounding box center [530, 546] width 193 height 48
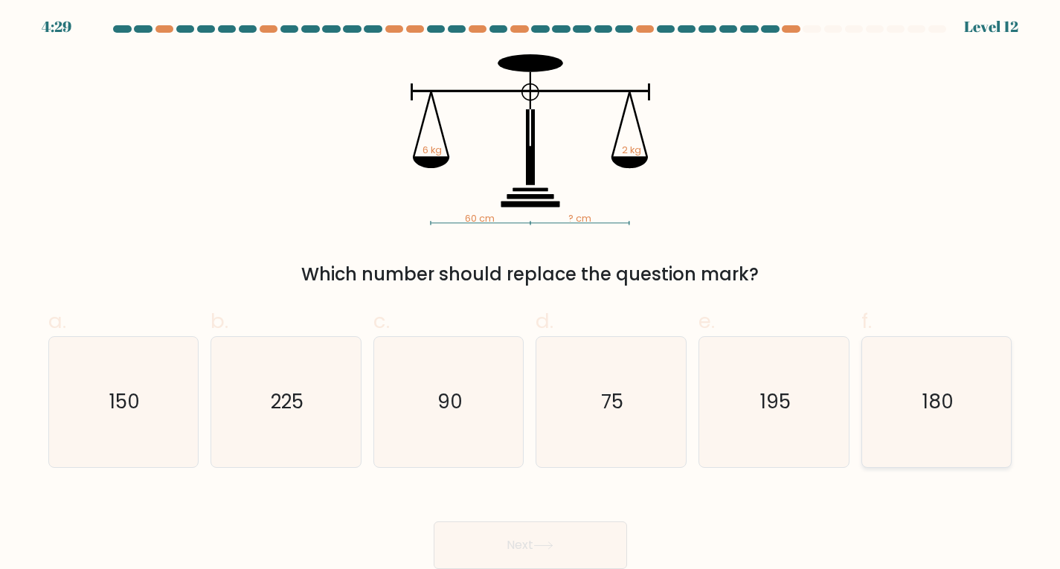
click at [923, 378] on icon "180" at bounding box center [937, 402] width 130 height 130
click at [531, 292] on input "f. 180" at bounding box center [531, 288] width 1 height 10
radio input "true"
click at [502, 542] on button "Next" at bounding box center [530, 546] width 193 height 48
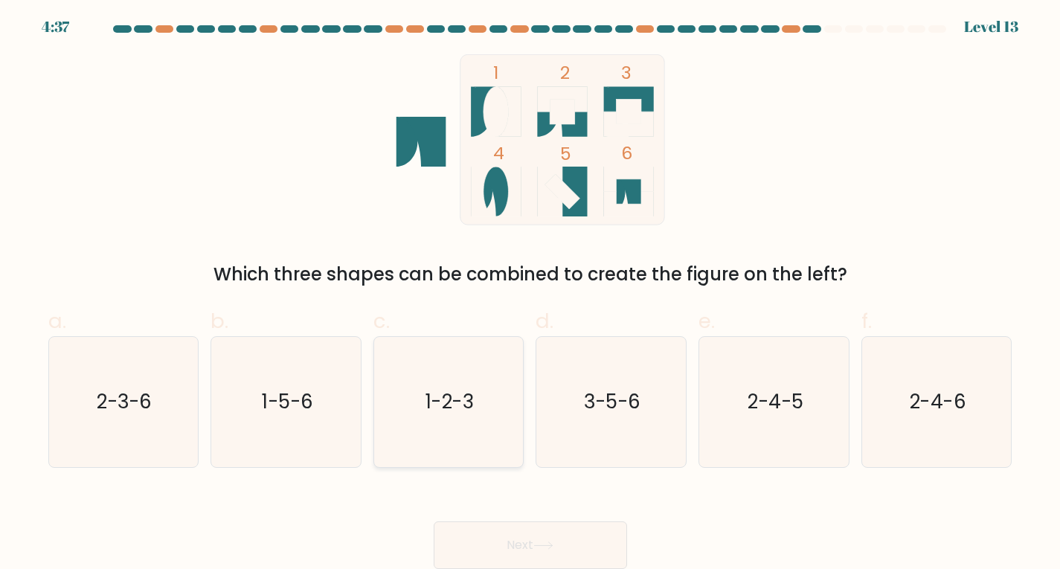
click at [454, 424] on icon "1-2-3" at bounding box center [449, 402] width 130 height 130
click at [531, 292] on input "c. 1-2-3" at bounding box center [531, 288] width 1 height 10
radio input "true"
click at [578, 540] on button "Next" at bounding box center [530, 546] width 193 height 48
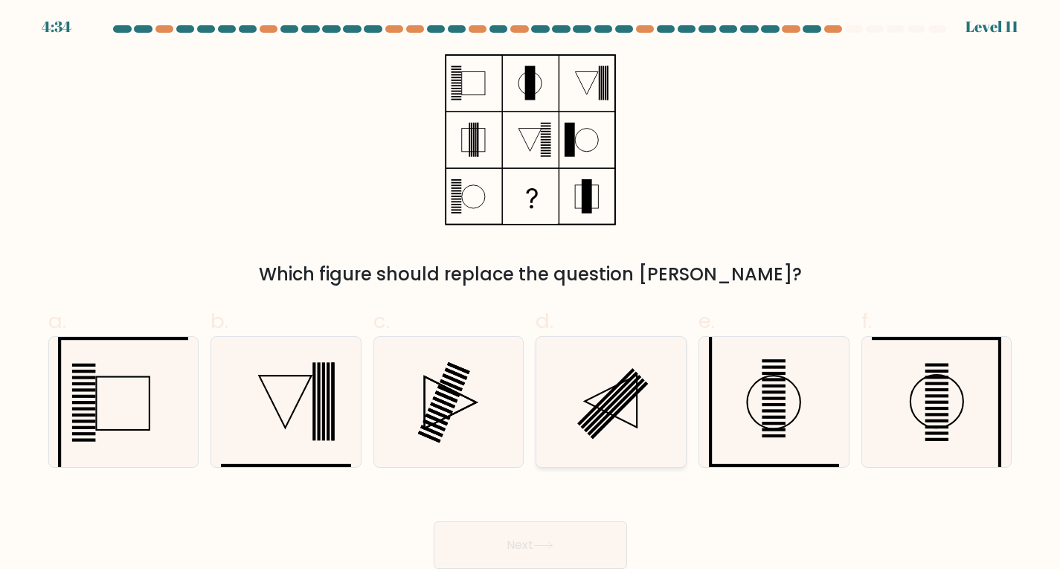
click at [615, 382] on icon at bounding box center [611, 402] width 130 height 130
click at [531, 292] on input "d." at bounding box center [531, 288] width 1 height 10
radio input "true"
click at [568, 532] on button "Next" at bounding box center [530, 546] width 193 height 48
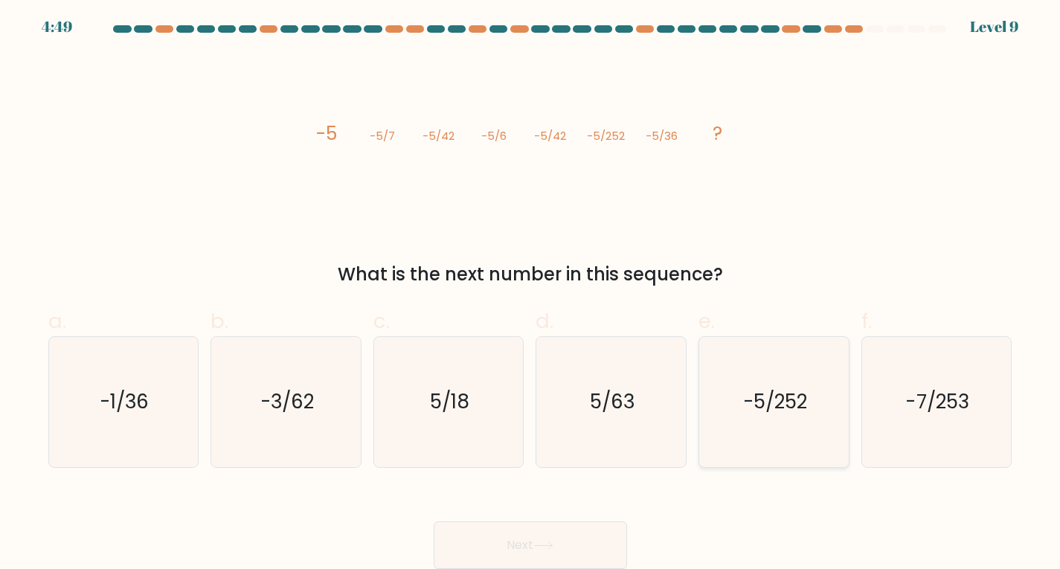
click at [778, 407] on text "-5/252" at bounding box center [775, 401] width 64 height 27
click at [531, 292] on input "e. -5/252" at bounding box center [531, 288] width 1 height 10
radio input "true"
click at [518, 540] on button "Next" at bounding box center [530, 546] width 193 height 48
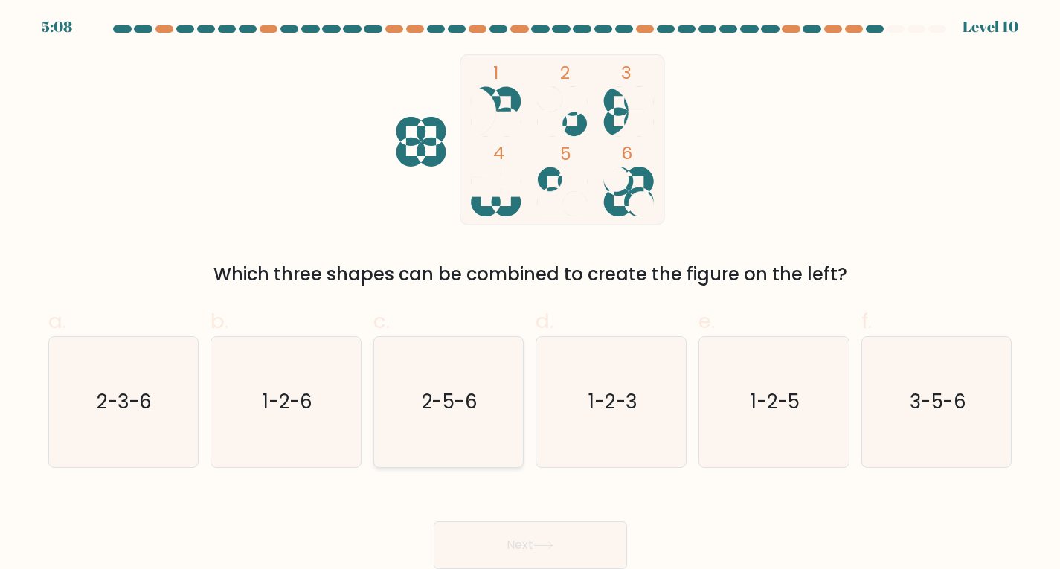
click at [435, 380] on icon "2-5-6" at bounding box center [449, 402] width 130 height 130
click at [531, 292] on input "c. 2-5-6" at bounding box center [531, 288] width 1 height 10
radio input "true"
click at [544, 542] on icon at bounding box center [544, 546] width 20 height 8
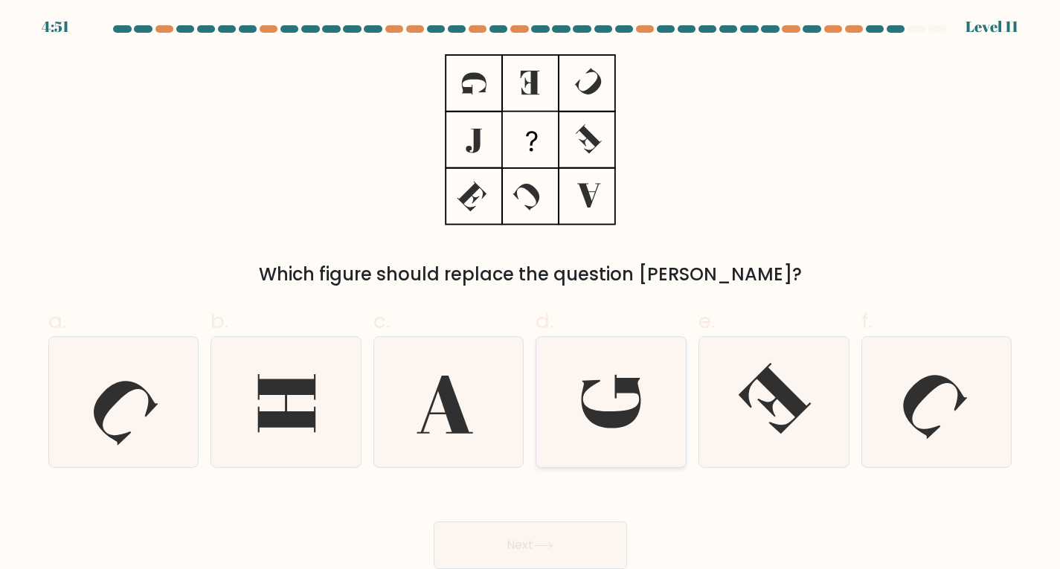
click at [636, 375] on icon at bounding box center [611, 402] width 130 height 130
click at [531, 292] on input "d." at bounding box center [531, 288] width 1 height 10
radio input "true"
click at [543, 540] on button "Next" at bounding box center [530, 546] width 193 height 48
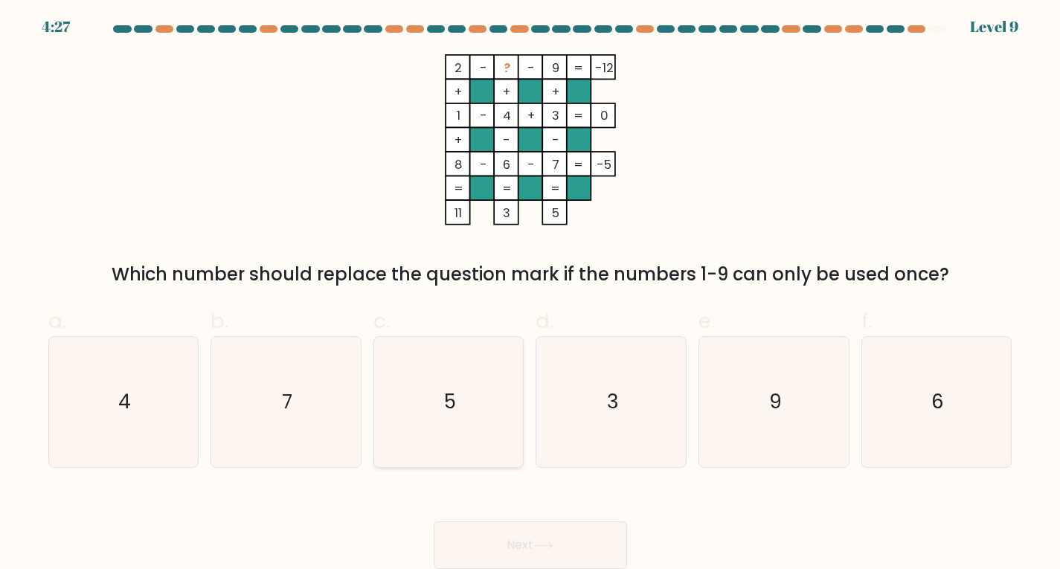
click at [493, 385] on icon "5" at bounding box center [449, 402] width 130 height 130
click at [531, 292] on input "c. 5" at bounding box center [531, 288] width 1 height 10
radio input "true"
click at [532, 554] on button "Next" at bounding box center [530, 546] width 193 height 48
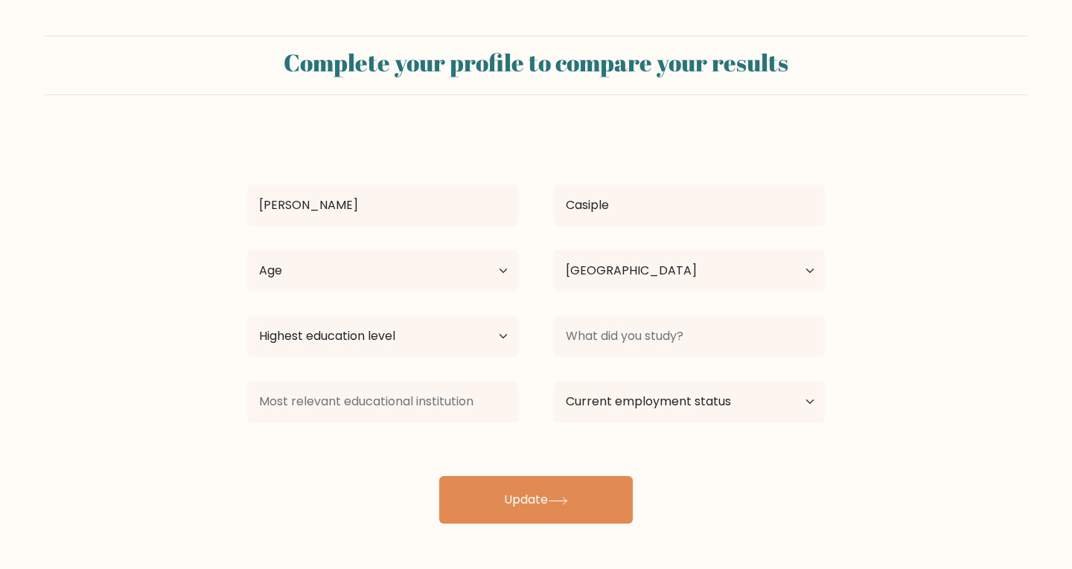
select select "PH"
click at [367, 327] on select "Highest education level No schooling Primary Lower Secondary Upper Secondary Oc…" at bounding box center [382, 337] width 271 height 42
select select "bachelors_degree"
click at [247, 316] on select "Highest education level No schooling Primary Lower Secondary Upper Secondary Oc…" at bounding box center [382, 337] width 271 height 42
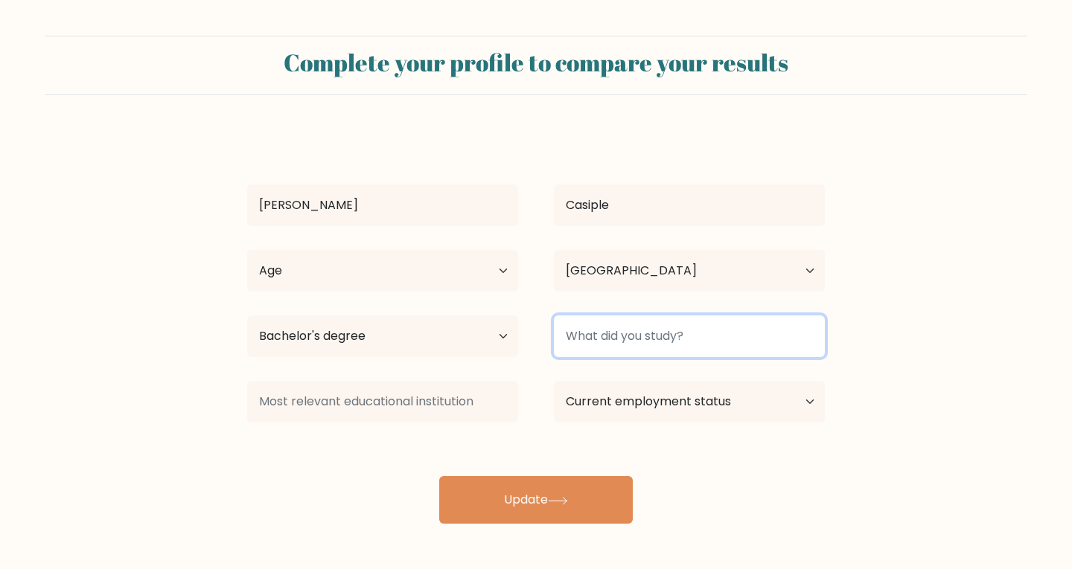
click at [698, 335] on input at bounding box center [689, 337] width 271 height 42
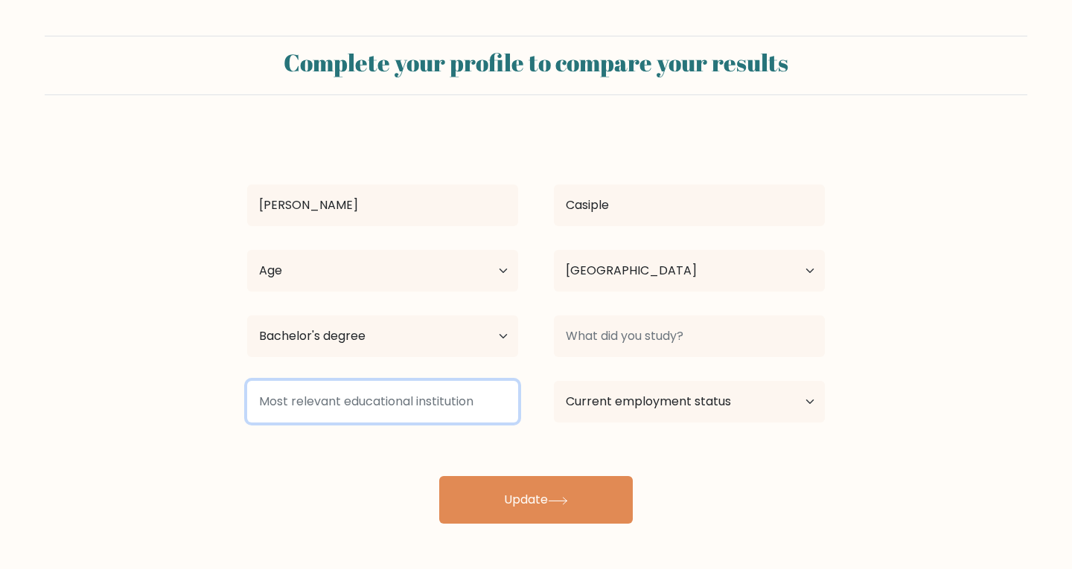
click at [406, 409] on input at bounding box center [382, 402] width 271 height 42
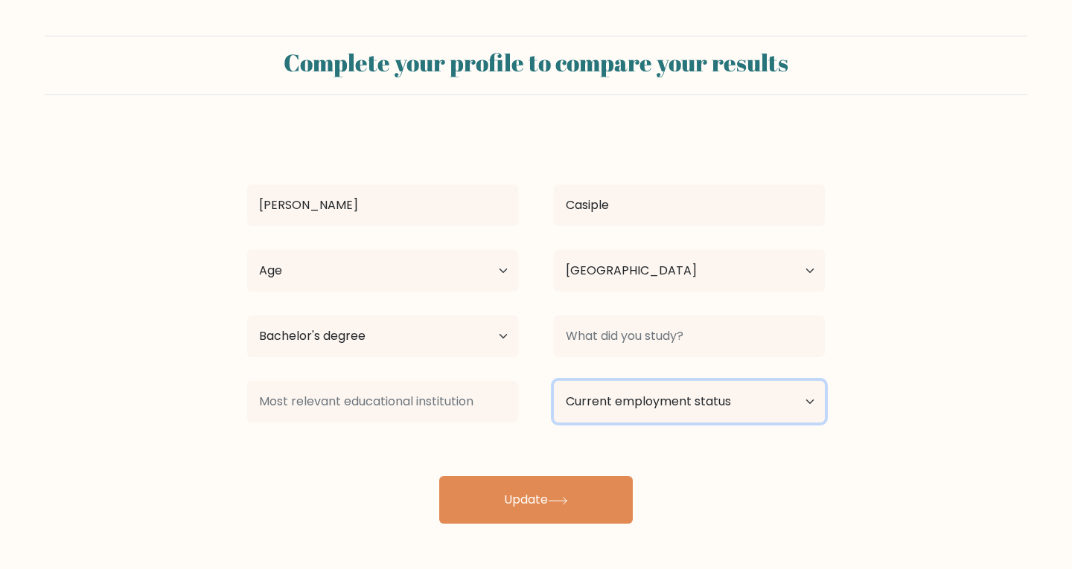
click at [657, 407] on select "Current employment status Employed Student Retired Other / prefer not to answer" at bounding box center [689, 402] width 271 height 42
select select "other"
click at [554, 381] on select "Current employment status Employed Student Retired Other / prefer not to answer" at bounding box center [689, 402] width 271 height 42
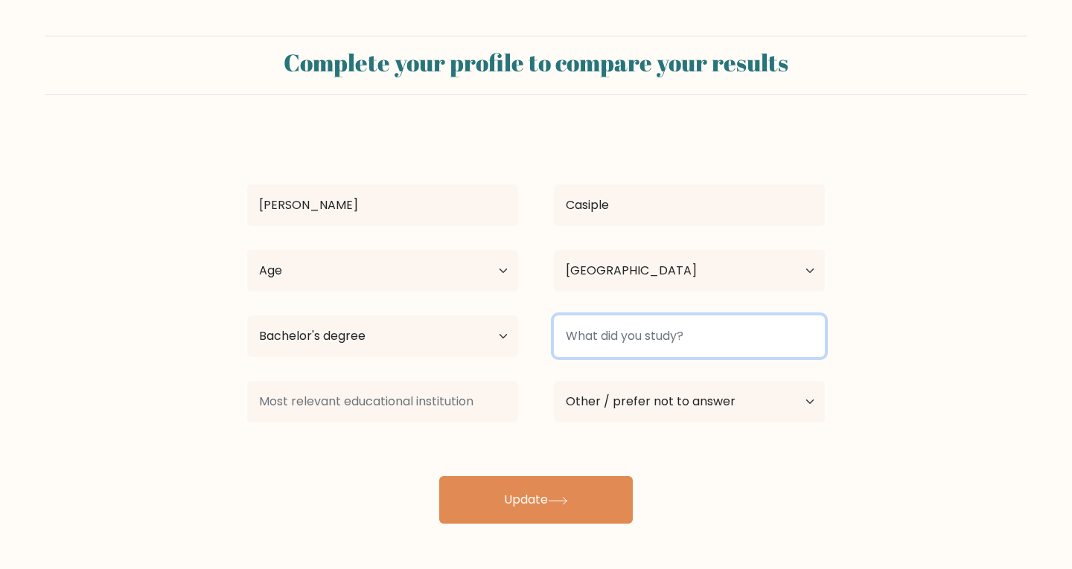
click at [659, 345] on input at bounding box center [689, 337] width 271 height 42
type input "V"
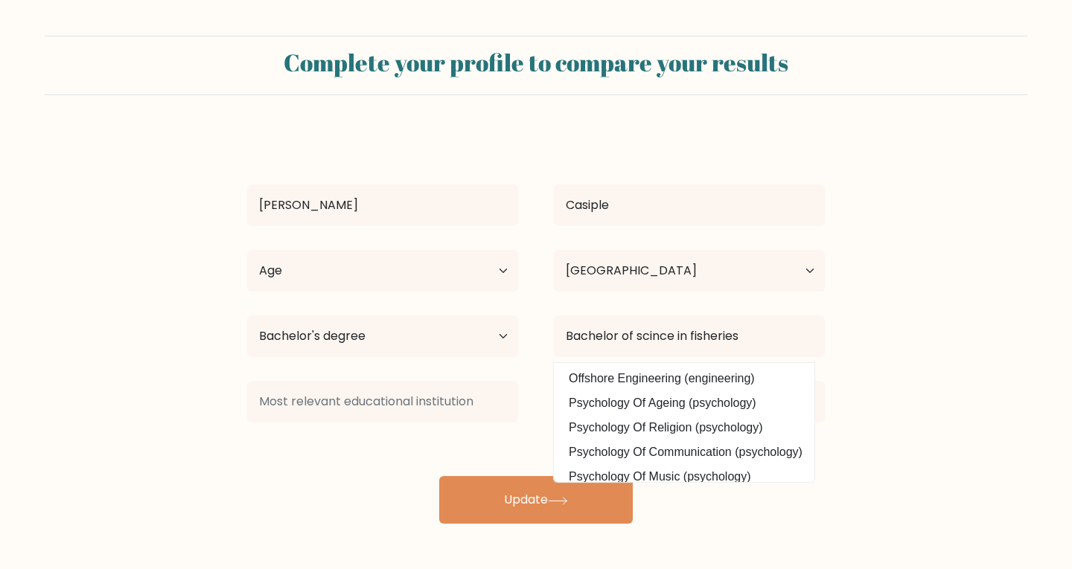
click at [894, 364] on form "Complete your profile to compare your results Jerick Casiple Age Under 18 years…" at bounding box center [536, 280] width 1072 height 488
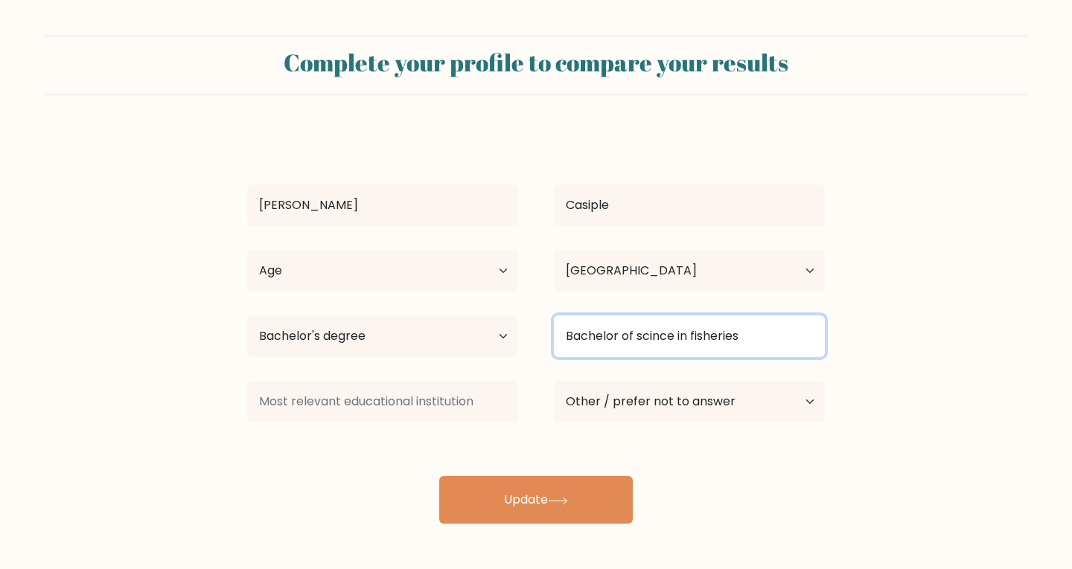
click at [658, 330] on input "Bachelor of scince in fisheries" at bounding box center [689, 337] width 271 height 42
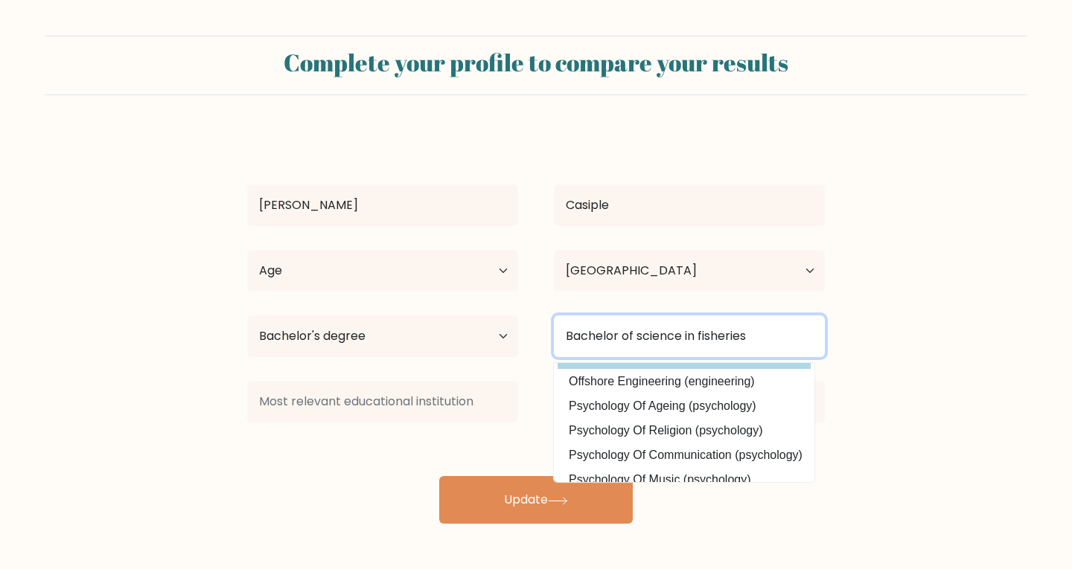
scroll to position [145, 0]
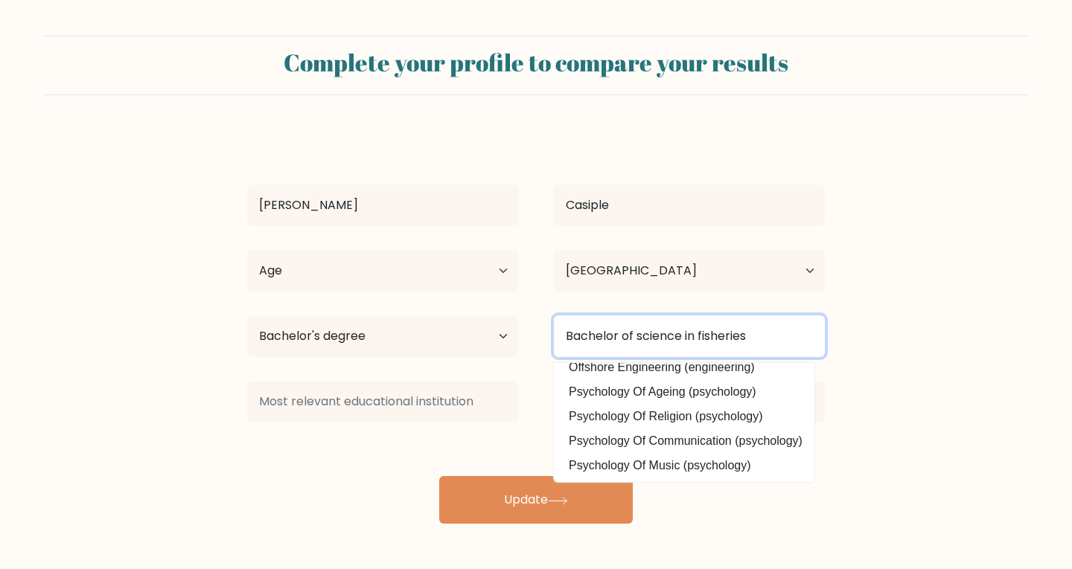
type input "Bachelor of science in fisheries"
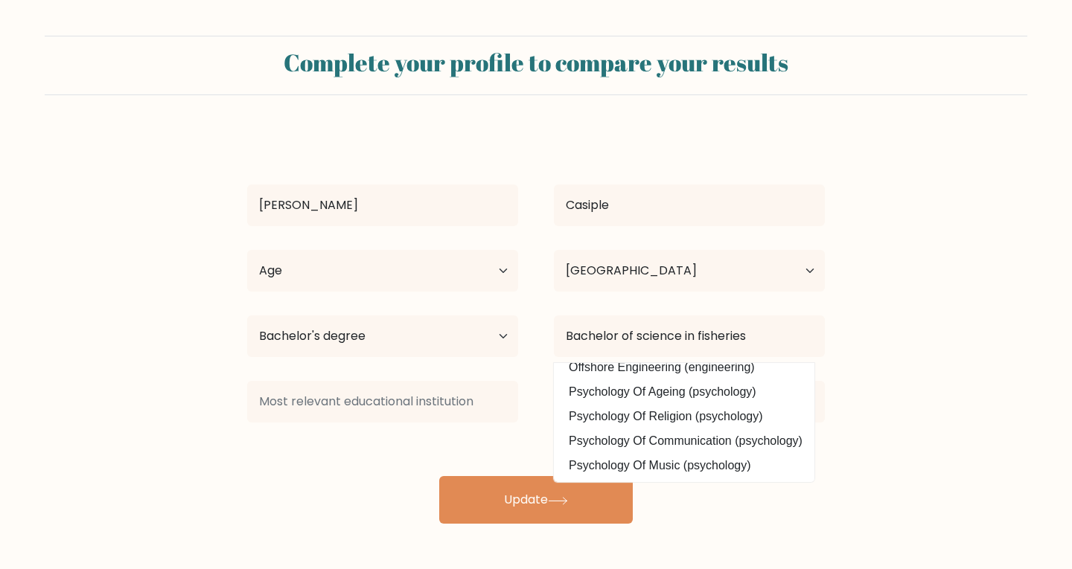
click at [906, 404] on form "Complete your profile to compare your results Jerick Casiple Age Under 18 years…" at bounding box center [536, 280] width 1072 height 488
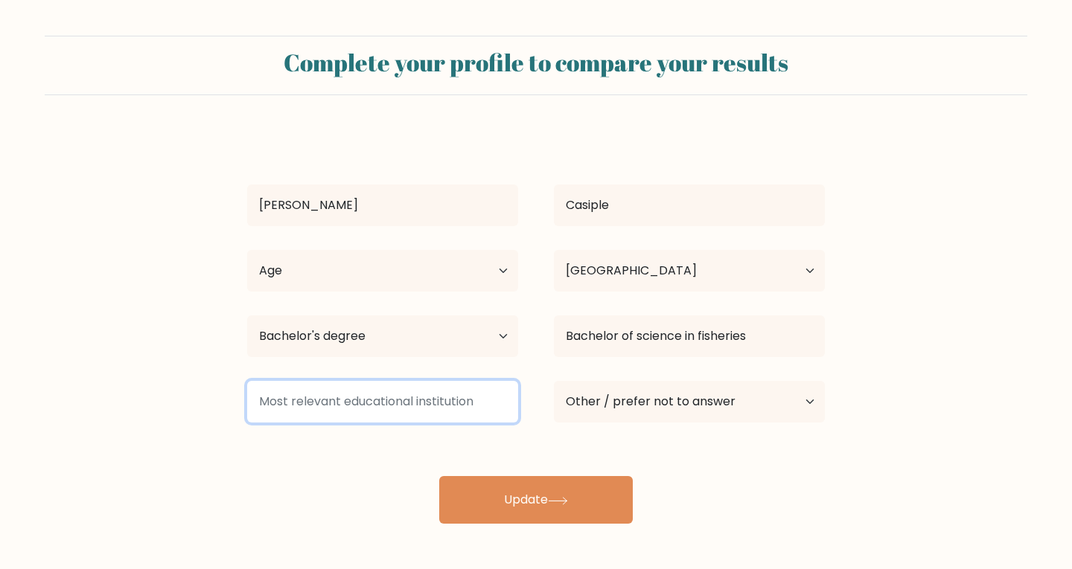
click at [416, 400] on input at bounding box center [382, 402] width 271 height 42
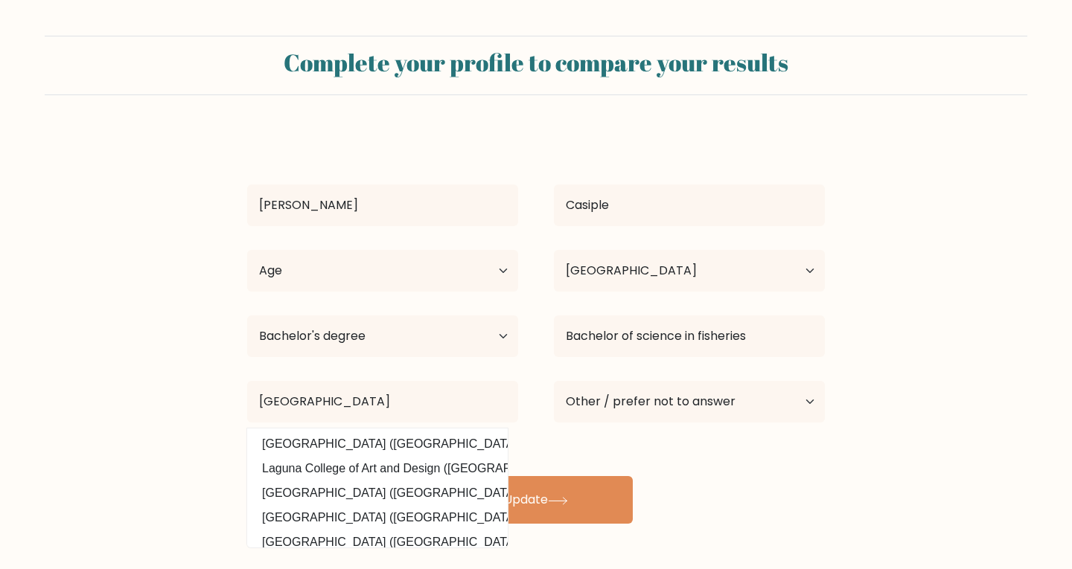
click at [386, 450] on option "Laguna State Polytechnic University (Philippines)" at bounding box center [377, 444] width 253 height 24
type input "[GEOGRAPHIC_DATA]"
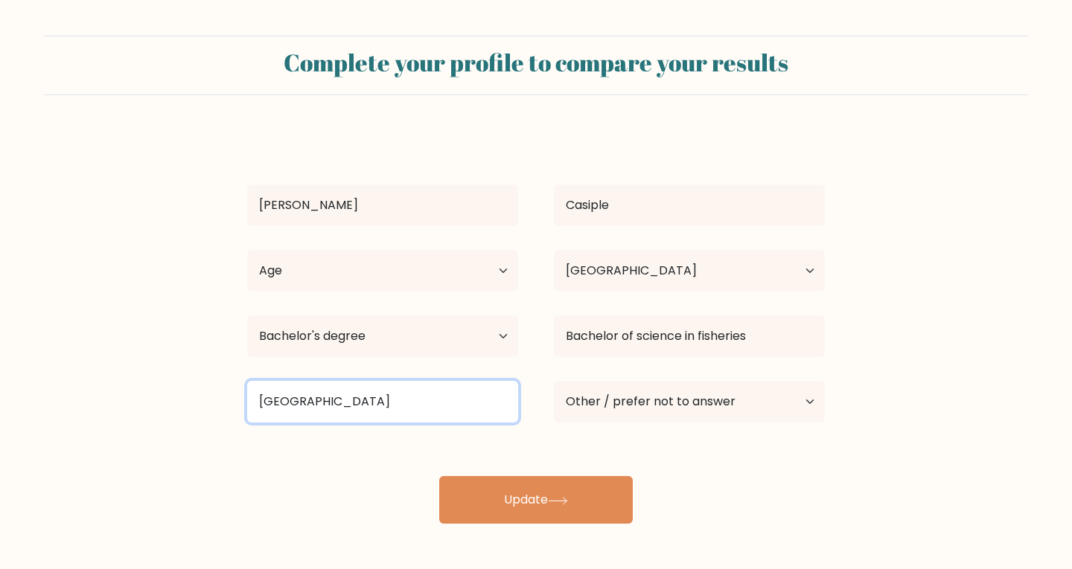
click at [488, 397] on input "[GEOGRAPHIC_DATA]" at bounding box center [382, 402] width 271 height 42
type input "G"
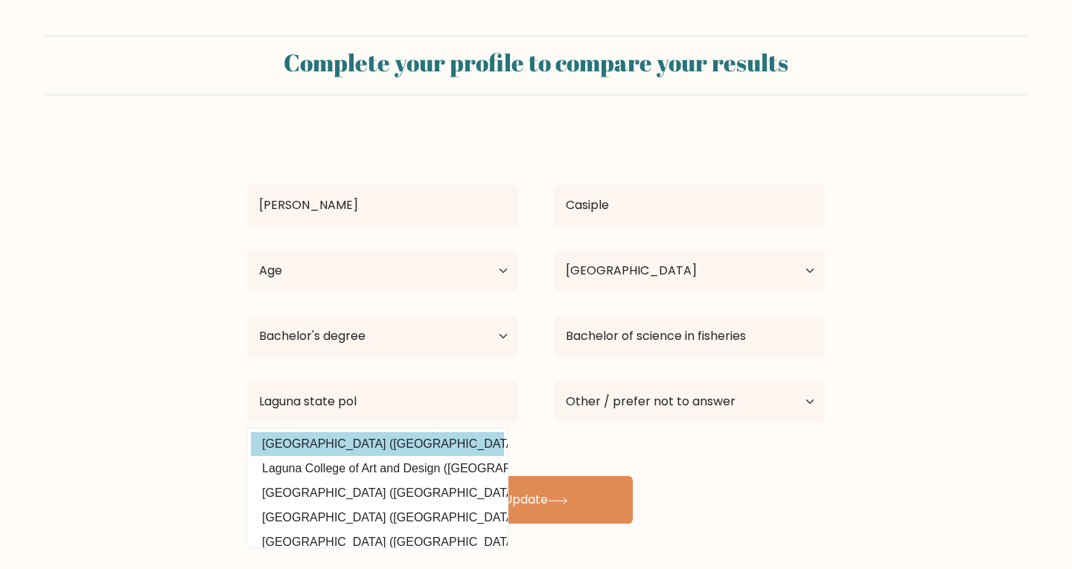
click at [428, 451] on div "Jerick Casiple Age Under 18 years old 18-24 years old 25-34 years old 35-44 yea…" at bounding box center [535, 327] width 595 height 393
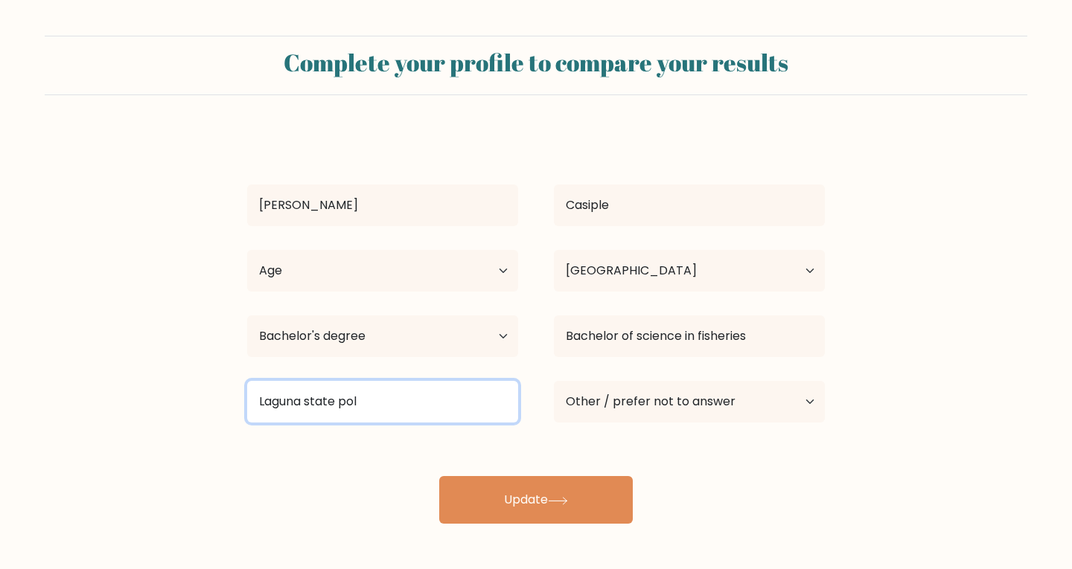
click at [416, 390] on input "Laguna state pol" at bounding box center [382, 402] width 271 height 42
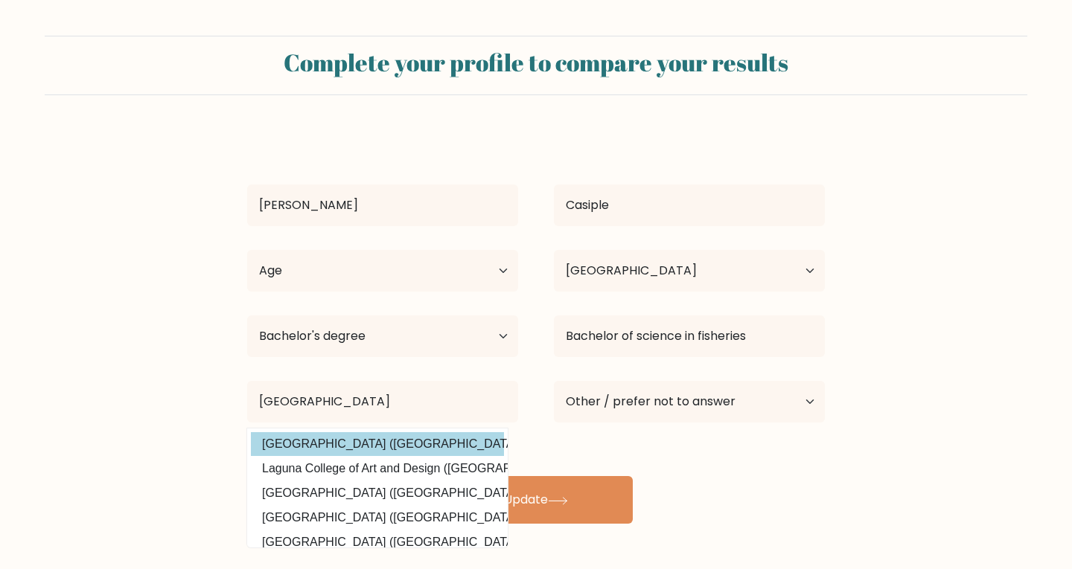
click at [345, 444] on option "Laguna State Polytechnic University (Philippines)" at bounding box center [377, 444] width 253 height 24
type input "[GEOGRAPHIC_DATA]"
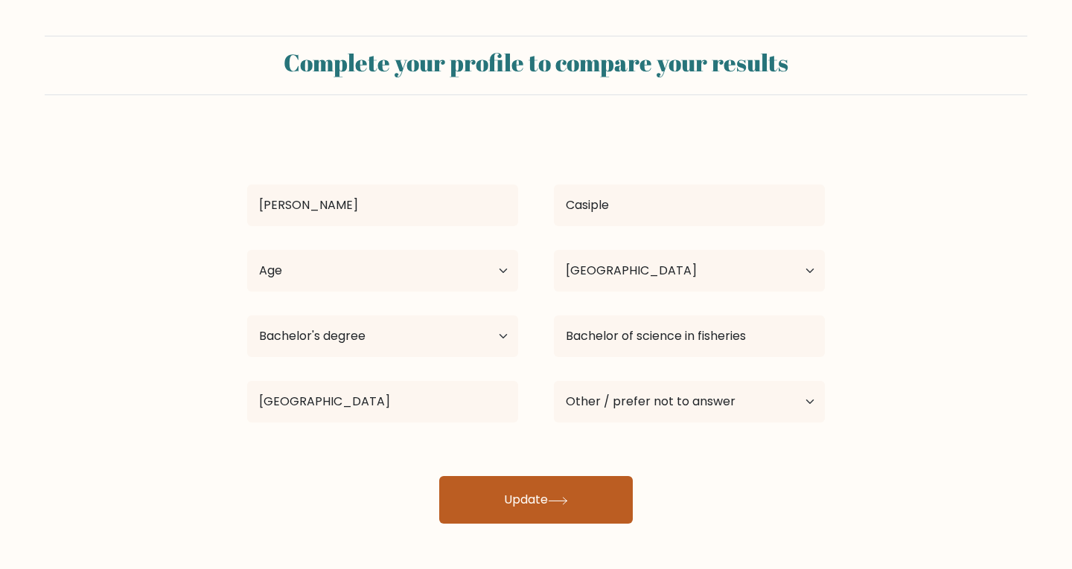
click at [548, 496] on button "Update" at bounding box center [535, 500] width 193 height 48
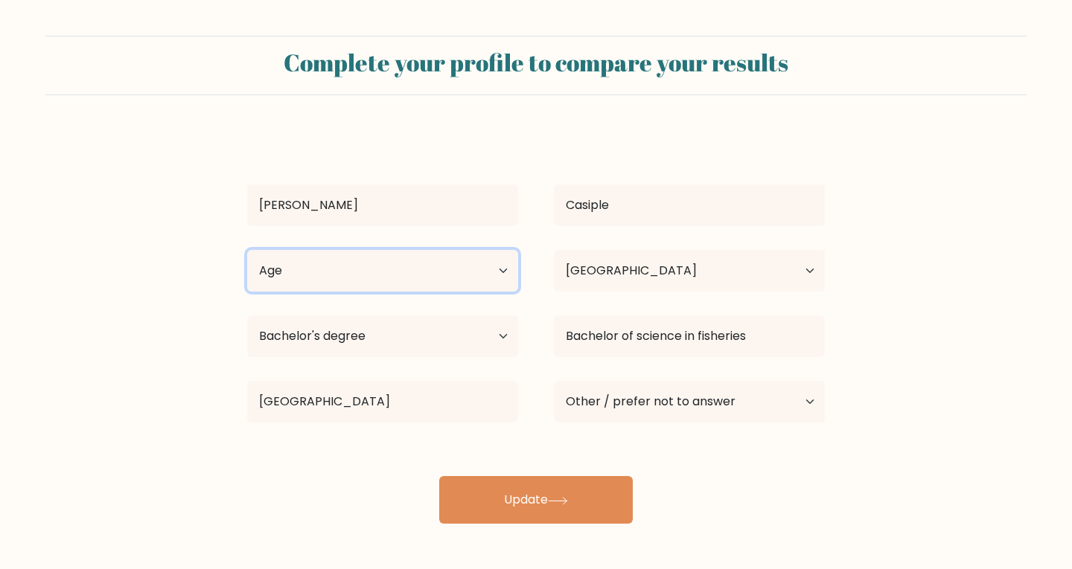
click at [387, 281] on select "Age Under 18 years old 18-24 years old 25-34 years old 35-44 years old 45-54 ye…" at bounding box center [382, 271] width 271 height 42
select select "25_34"
click at [247, 250] on select "Age Under 18 years old 18-24 years old 25-34 years old 35-44 years old 45-54 ye…" at bounding box center [382, 271] width 271 height 42
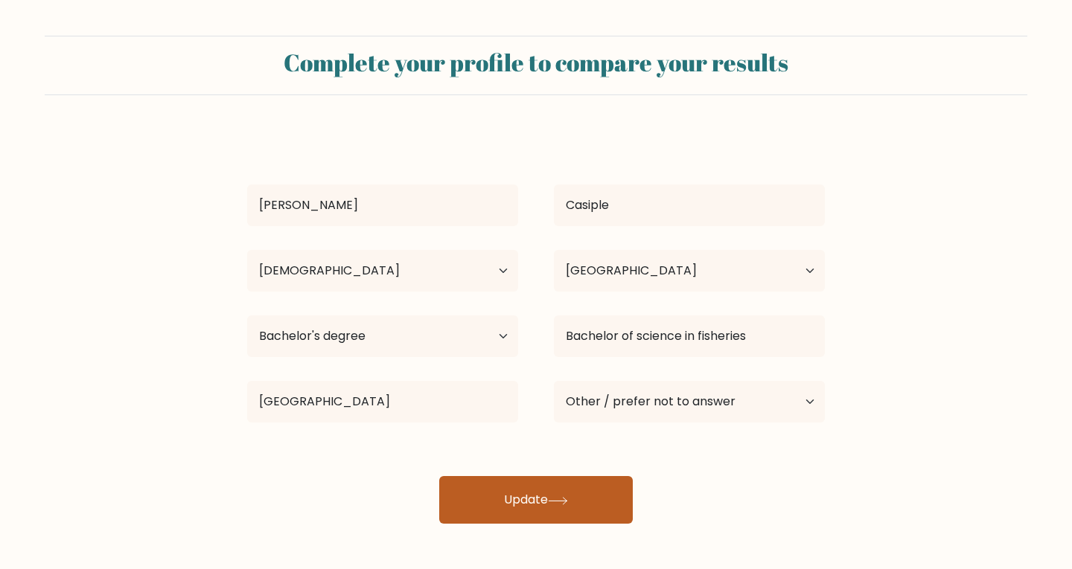
click at [566, 497] on icon at bounding box center [558, 501] width 20 height 8
